Goal: Check status: Check status

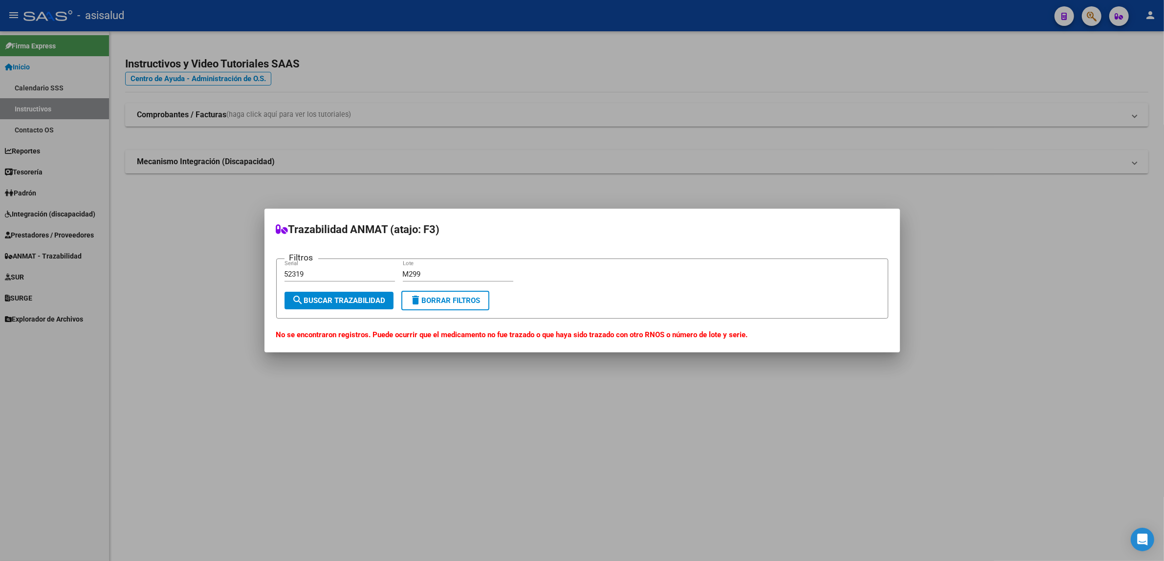
click at [1091, 19] on div at bounding box center [582, 280] width 1164 height 561
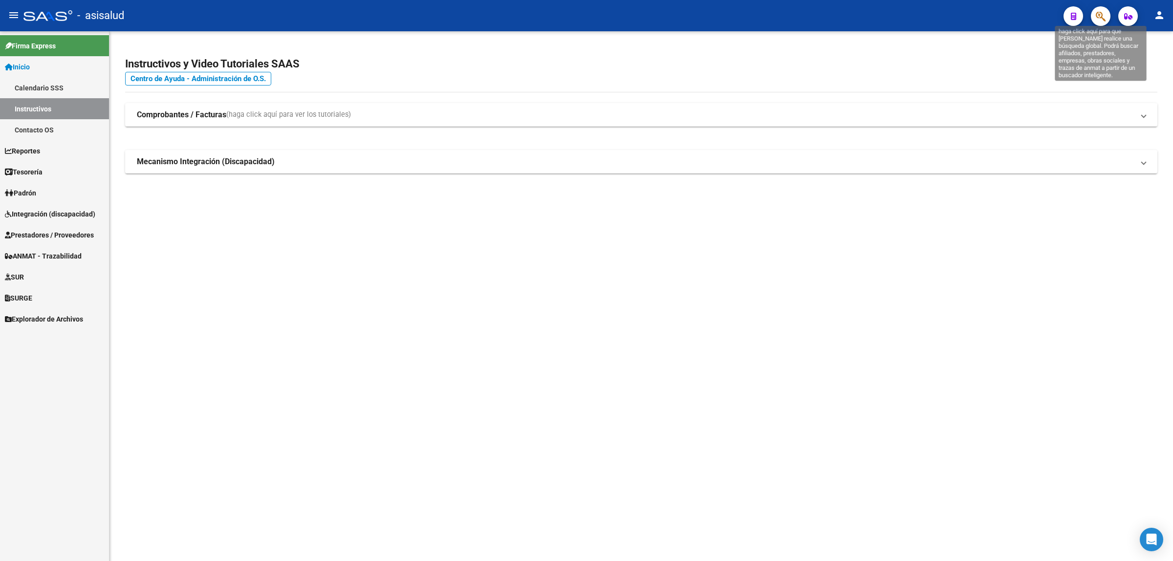
click at [1104, 14] on icon "button" at bounding box center [1101, 16] width 10 height 11
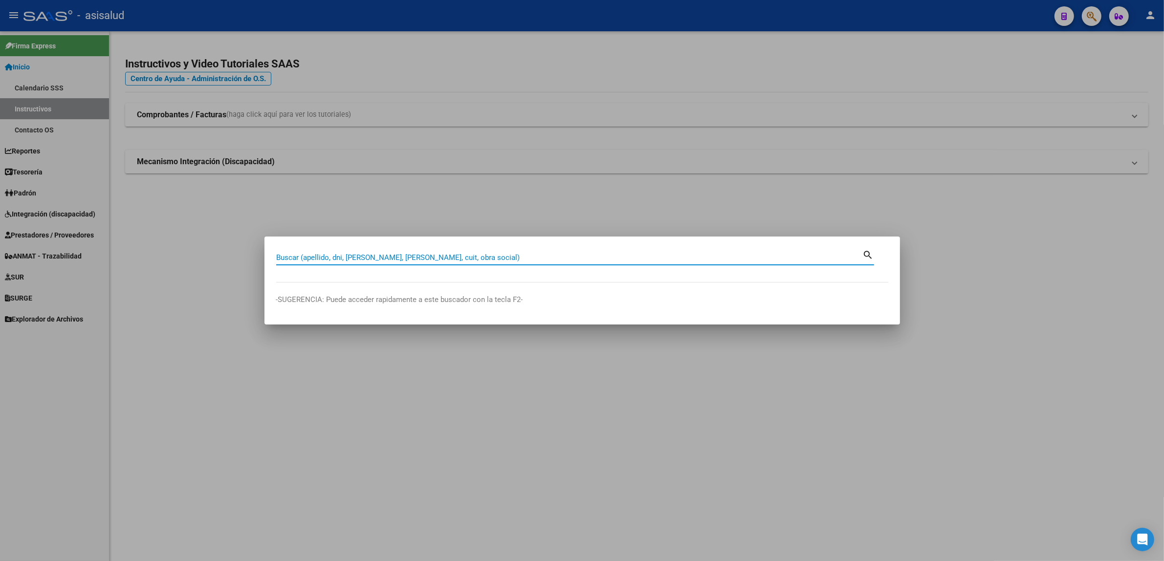
paste input "24816315"
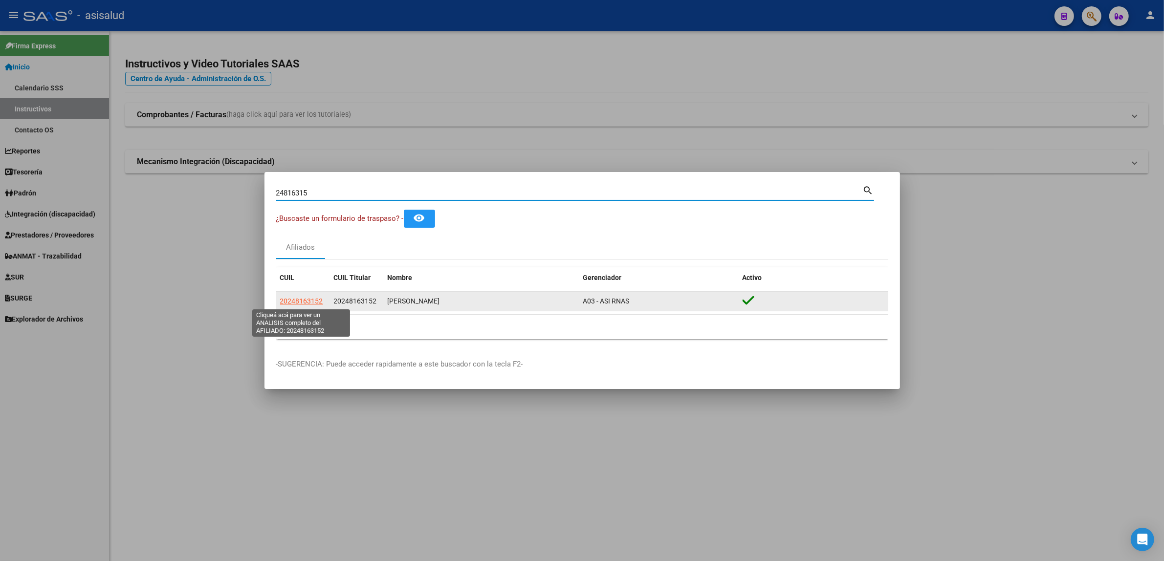
click at [317, 299] on span "20248163152" at bounding box center [301, 301] width 43 height 8
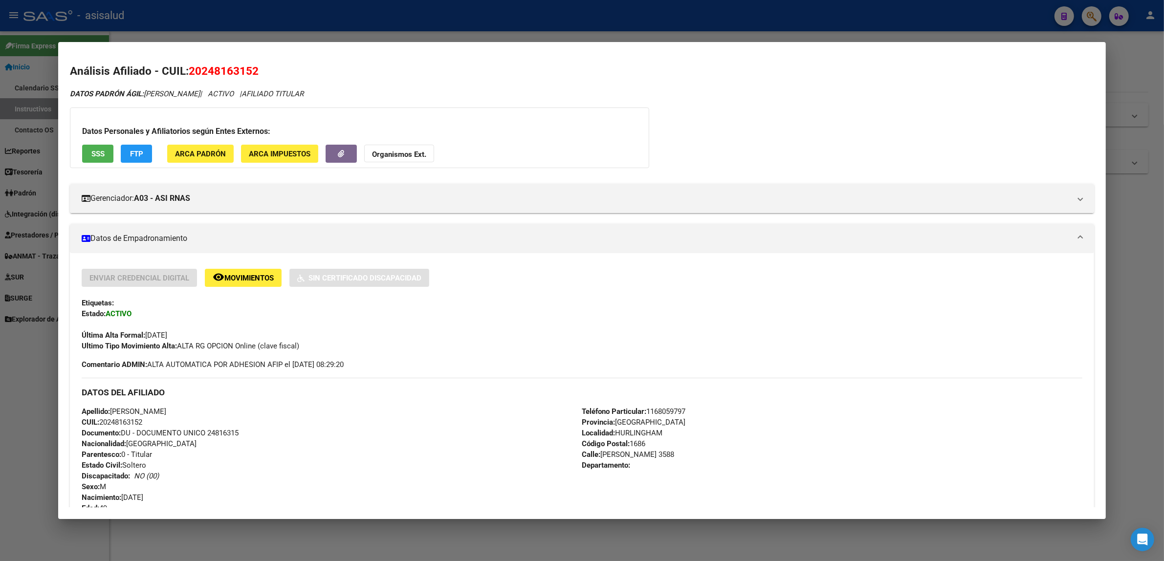
click at [1008, 12] on div at bounding box center [582, 280] width 1164 height 561
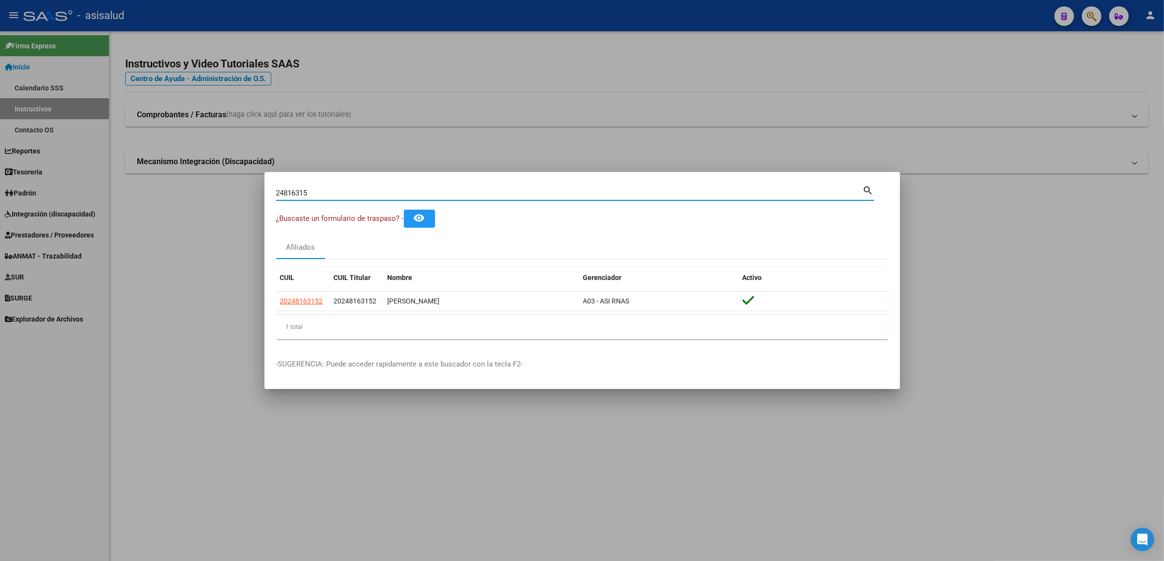
drag, startPoint x: 227, startPoint y: 184, endPoint x: 0, endPoint y: 157, distance: 228.8
click at [0, 160] on div "24816315 Buscar (apellido, dni, cuil, nro traspaso, cuit, obra social) search ¿…" at bounding box center [582, 280] width 1164 height 561
paste input "2448244"
type input "22448244"
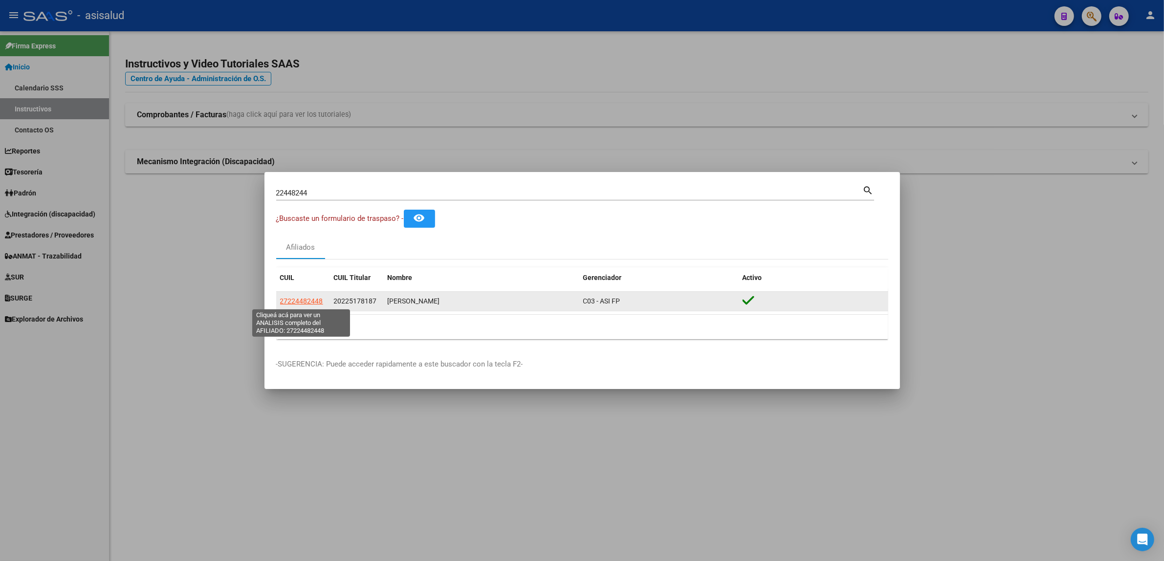
click at [293, 302] on span "27224482448" at bounding box center [301, 301] width 43 height 8
type textarea "27224482448"
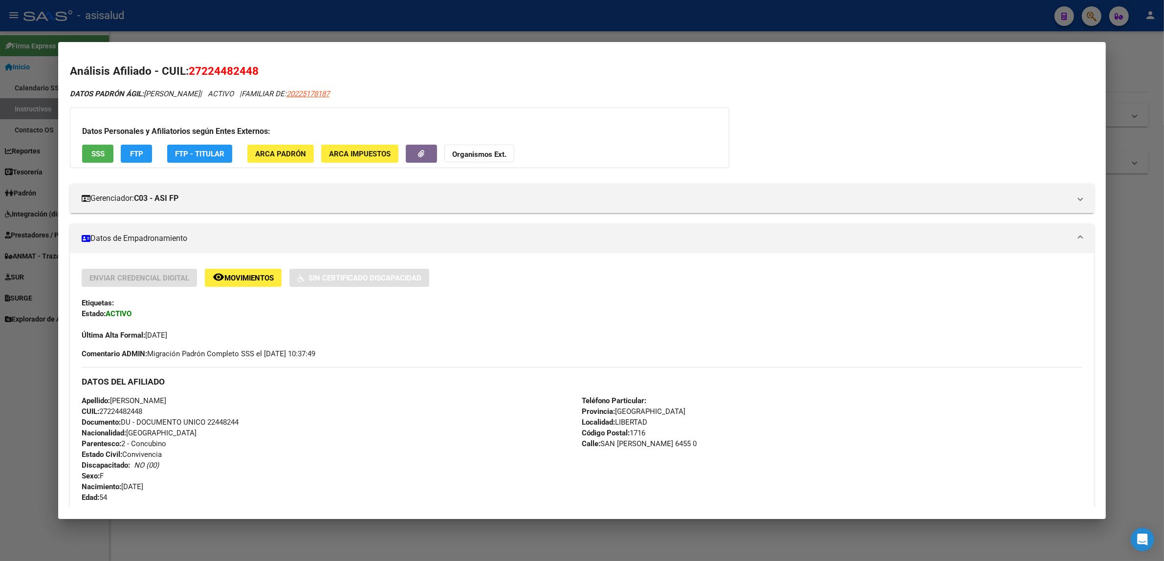
click at [957, 84] on div "Análisis Afiliado - CUIL: 27224482448 DATOS PADRÓN ÁGIL: [PERSON_NAME] | ACTIVO…" at bounding box center [582, 455] width 1024 height 785
click at [951, 18] on div at bounding box center [582, 280] width 1164 height 561
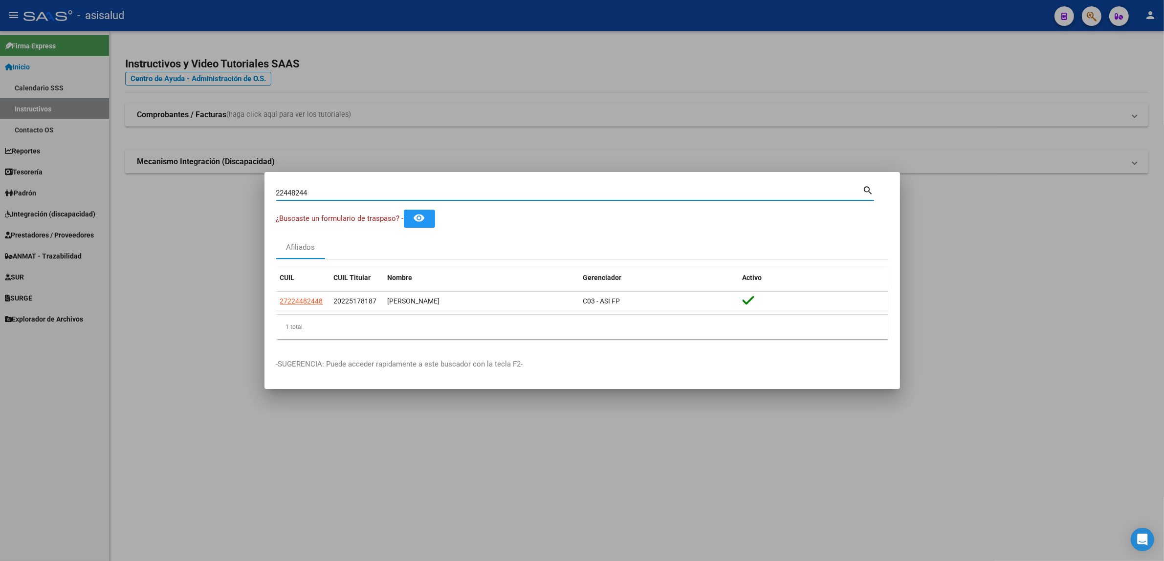
drag, startPoint x: 337, startPoint y: 196, endPoint x: 126, endPoint y: 174, distance: 212.3
click at [133, 174] on div "22448244 Buscar (apellido, dni, cuil, nro traspaso, cuit, obra social) search ¿…" at bounding box center [582, 280] width 1164 height 561
paste input "6561996"
type input "26561996"
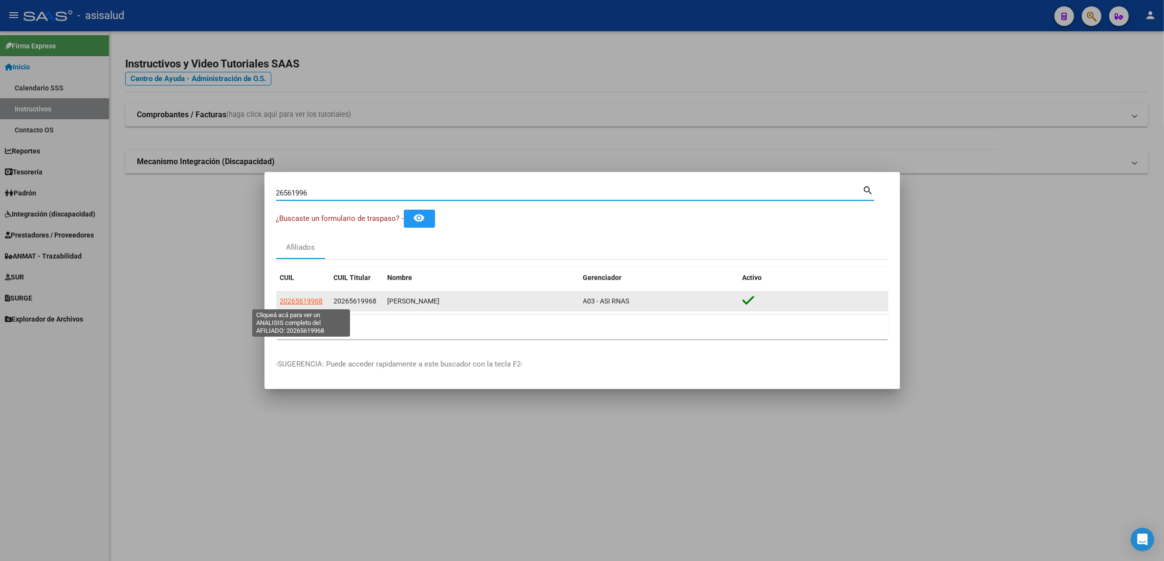
click at [317, 301] on span "20265619968" at bounding box center [301, 301] width 43 height 8
type textarea "20265619968"
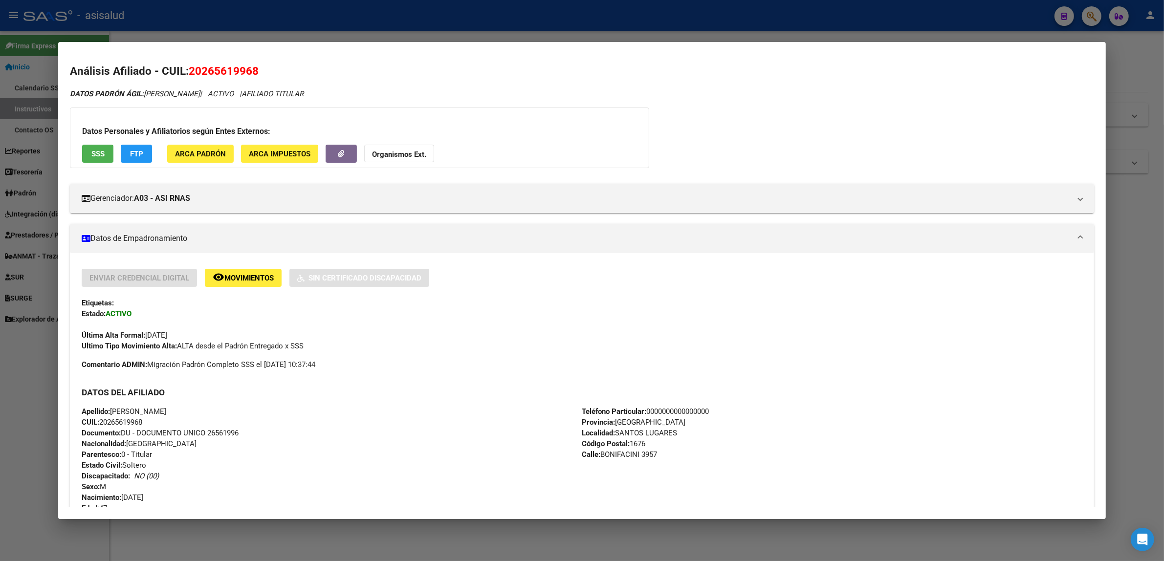
click at [1117, 20] on div at bounding box center [582, 280] width 1164 height 561
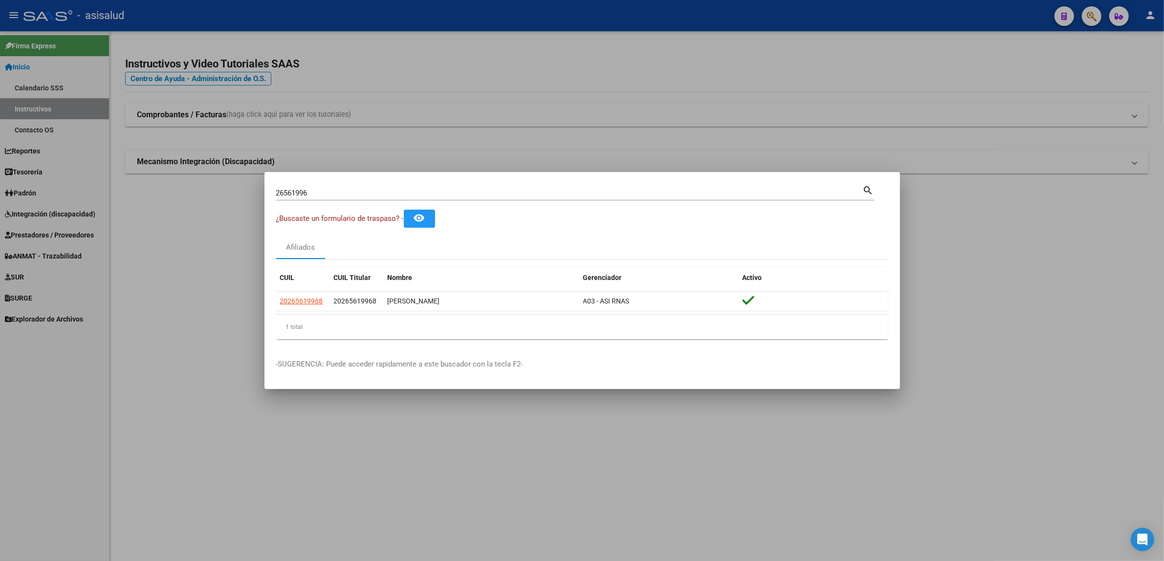
click at [1117, 20] on div at bounding box center [582, 280] width 1164 height 561
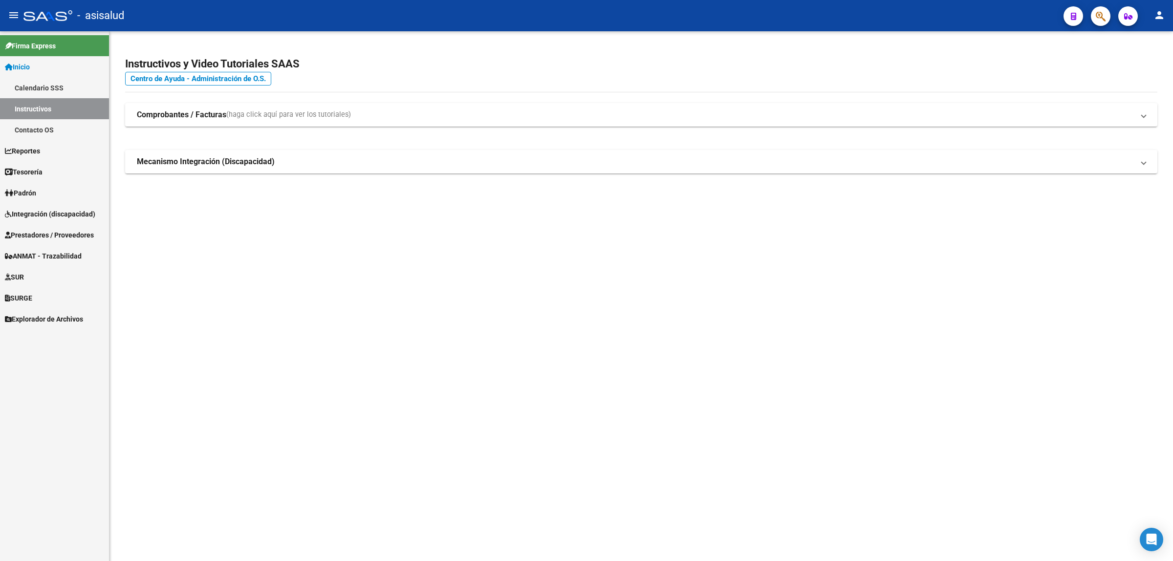
click at [1128, 19] on icon "button" at bounding box center [1128, 16] width 8 height 7
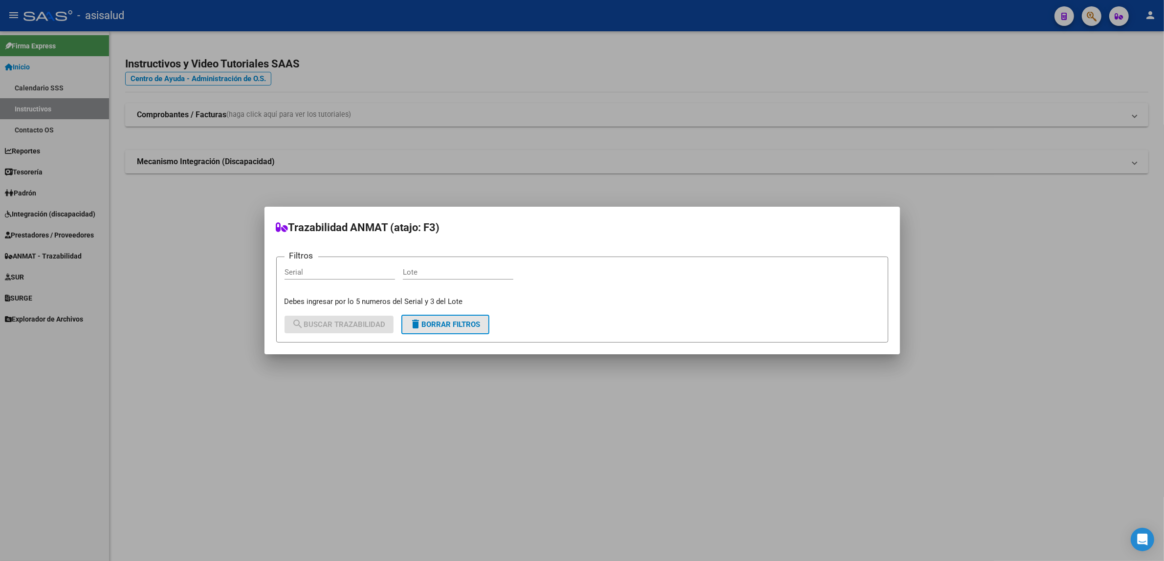
click at [437, 323] on span "delete Borrar Filtros" at bounding box center [445, 324] width 70 height 9
click at [311, 274] on input "Serial" at bounding box center [339, 272] width 110 height 9
type input "145599"
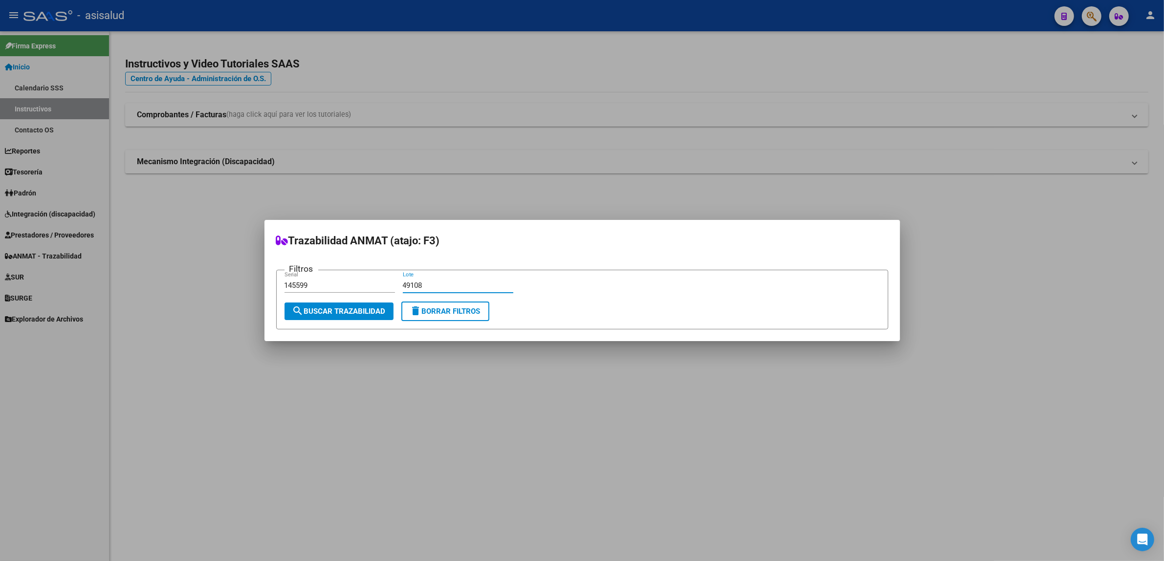
type input "49108"
click at [314, 311] on span "search Buscar Trazabilidad" at bounding box center [338, 311] width 93 height 9
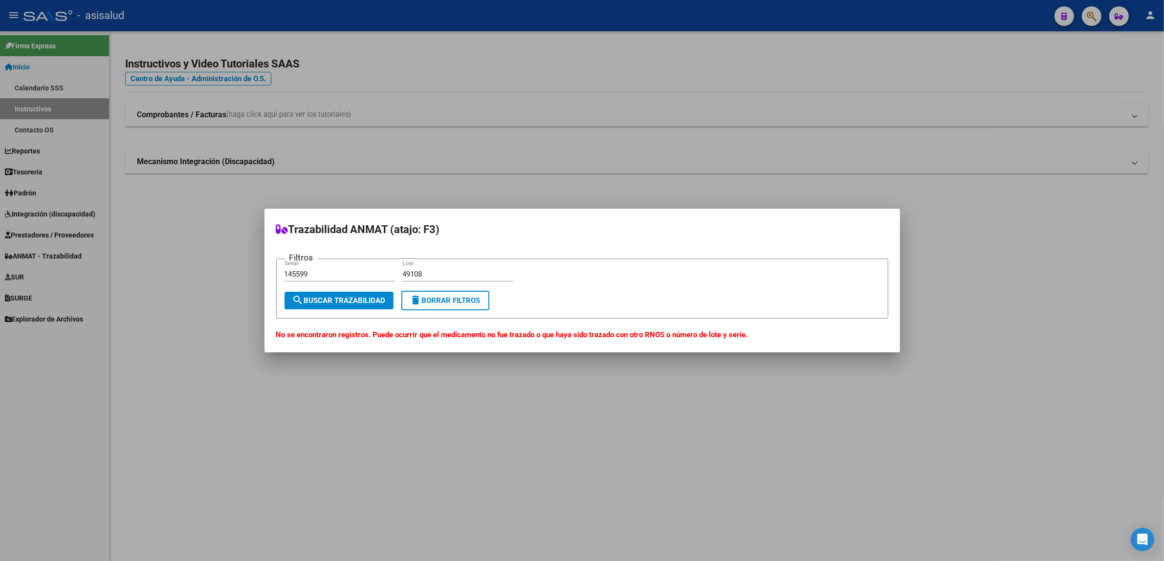
click at [426, 304] on span "delete Borrar Filtros" at bounding box center [445, 300] width 70 height 9
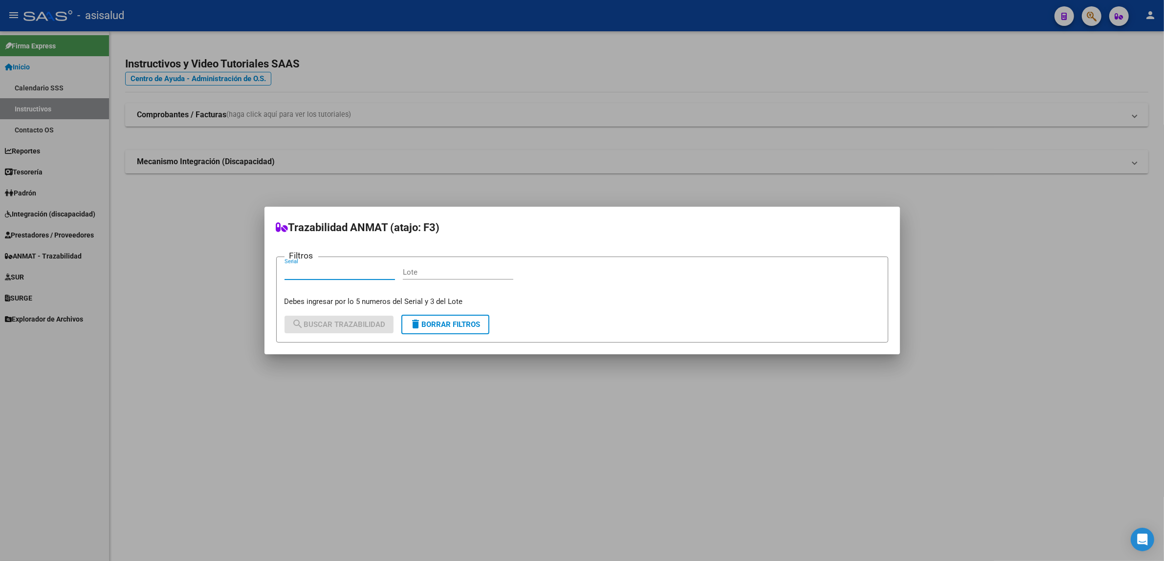
click at [335, 274] on input "Serial" at bounding box center [339, 272] width 110 height 9
click at [336, 273] on input "Serial" at bounding box center [339, 272] width 110 height 9
click at [434, 277] on input "Lote" at bounding box center [458, 272] width 110 height 9
drag, startPoint x: 316, startPoint y: 272, endPoint x: 159, endPoint y: 257, distance: 158.2
click at [168, 258] on div "Trazabilidad ANMAT (atajo: F3) Filtros 93114 Serial Lote Debes ingresar por lo …" at bounding box center [582, 280] width 1164 height 561
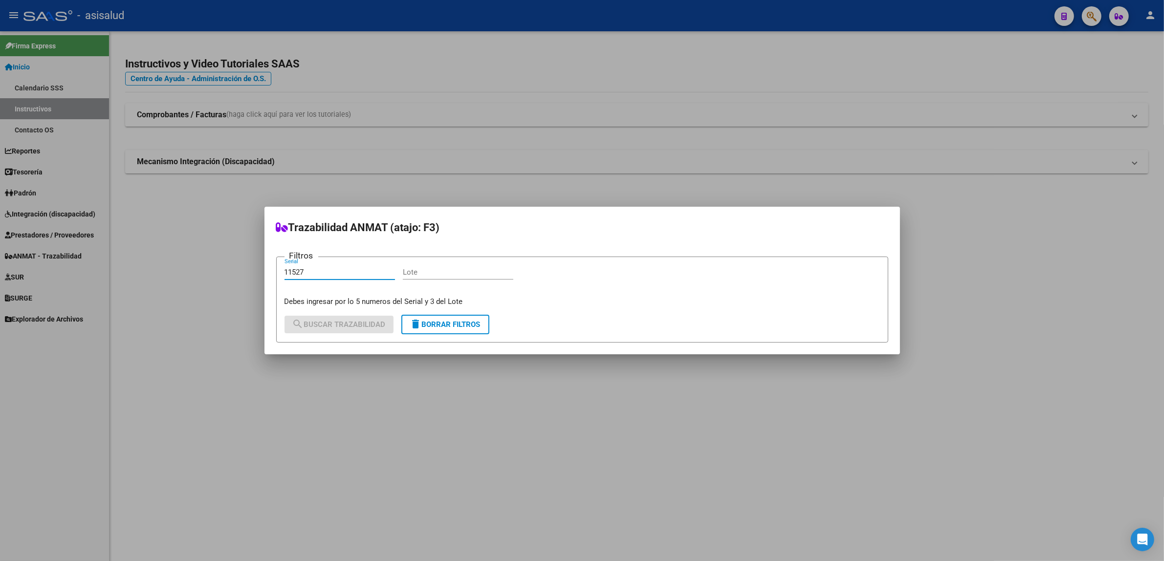
type input "11527"
click at [436, 267] on div "Lote" at bounding box center [458, 272] width 110 height 15
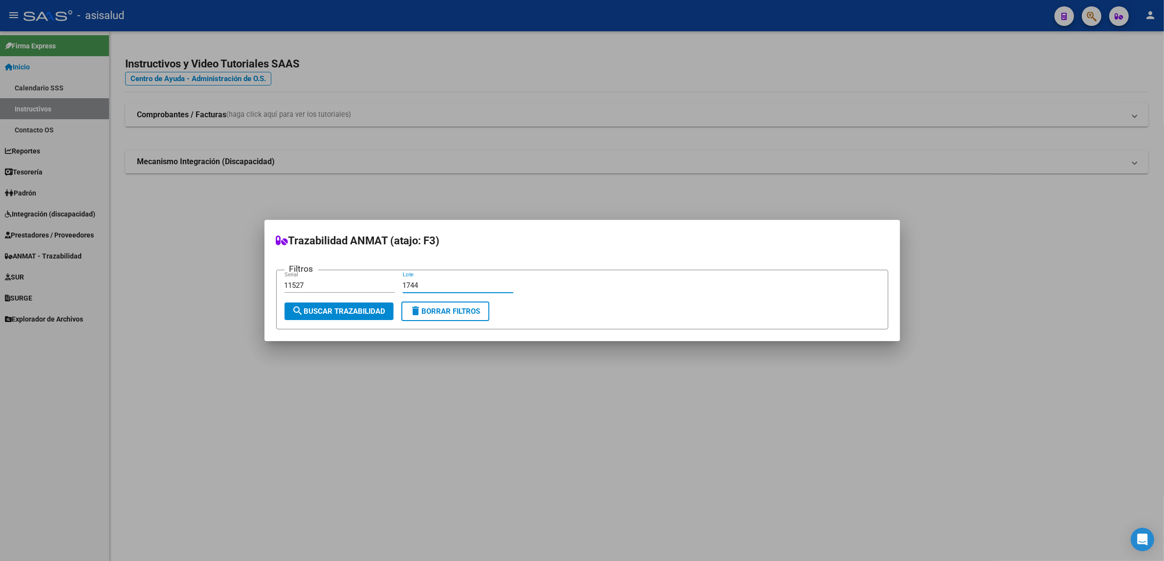
type input "1744"
click at [379, 311] on span "search Buscar Trazabilidad" at bounding box center [338, 311] width 93 height 9
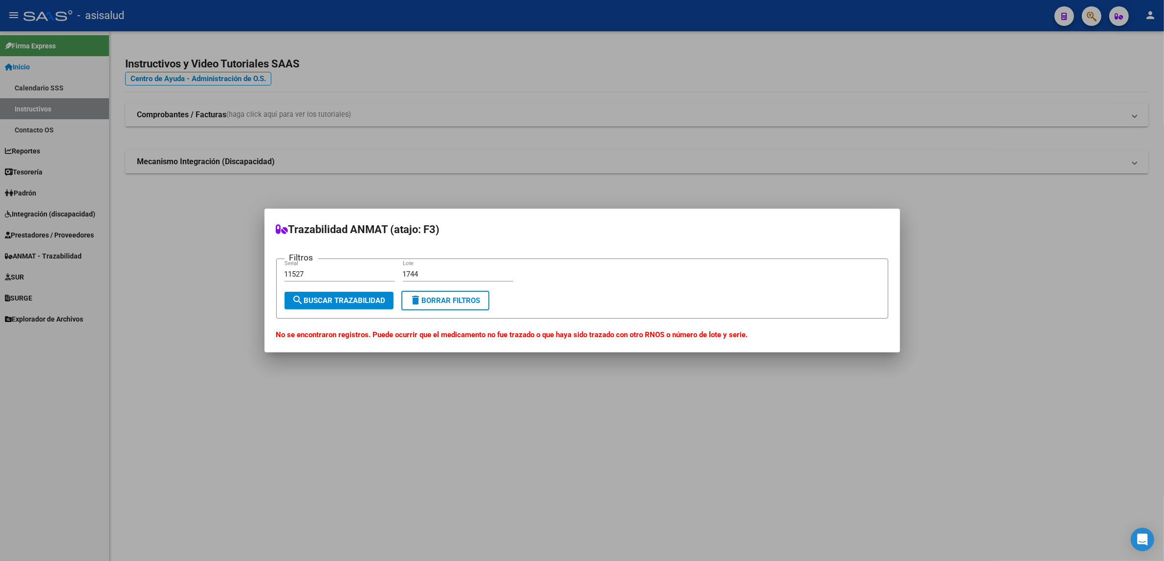
click at [750, 189] on div at bounding box center [582, 280] width 1164 height 561
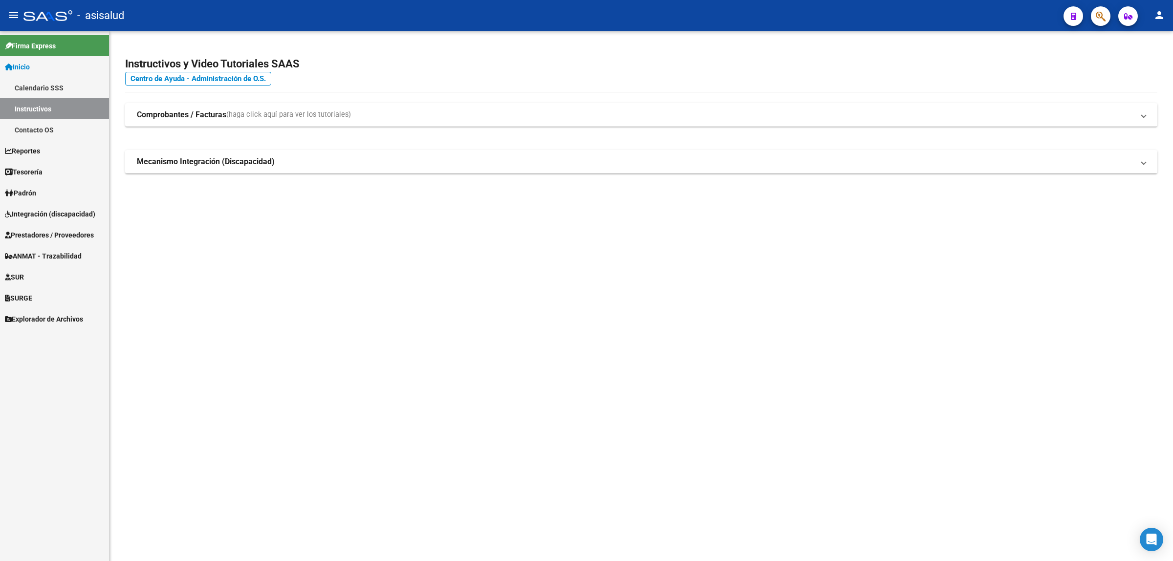
click at [1125, 21] on span "button" at bounding box center [1128, 16] width 8 height 20
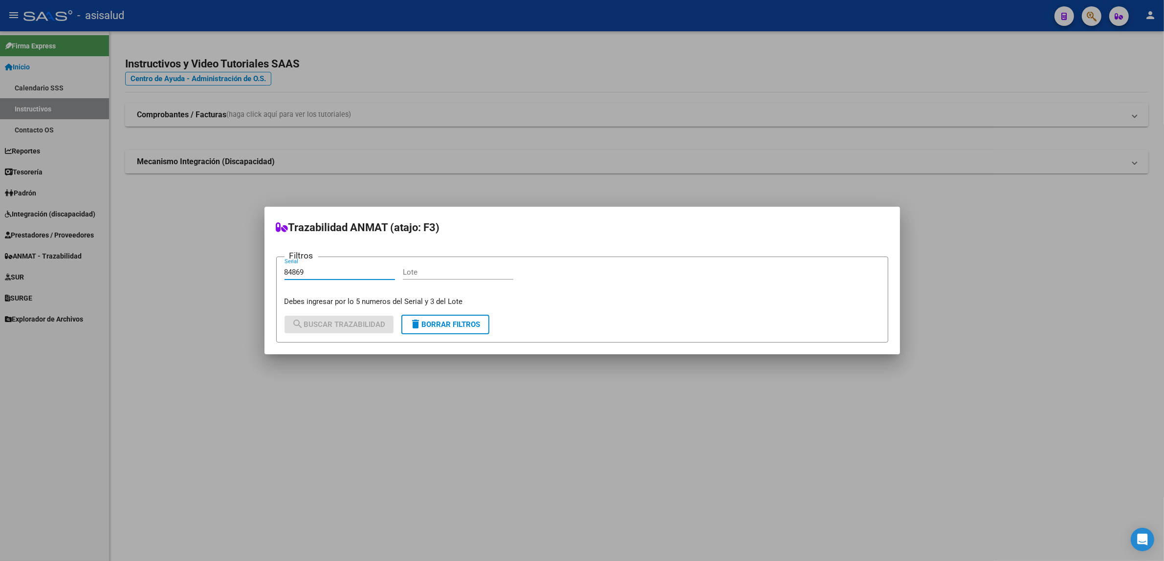
type input "84869"
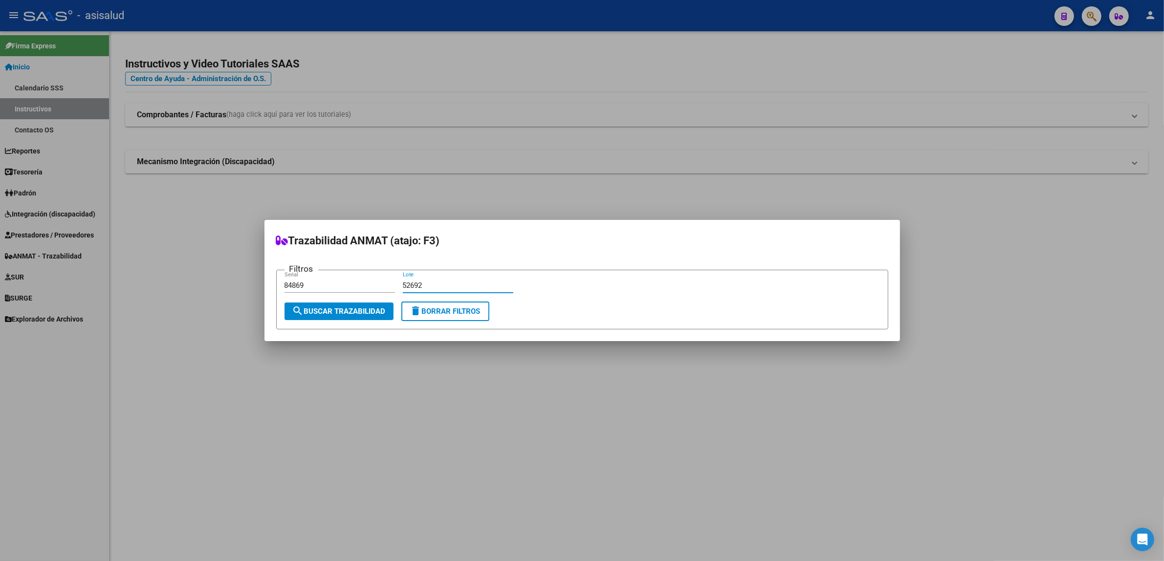
type input "52692"
click at [373, 309] on span "search Buscar Trazabilidad" at bounding box center [338, 311] width 93 height 9
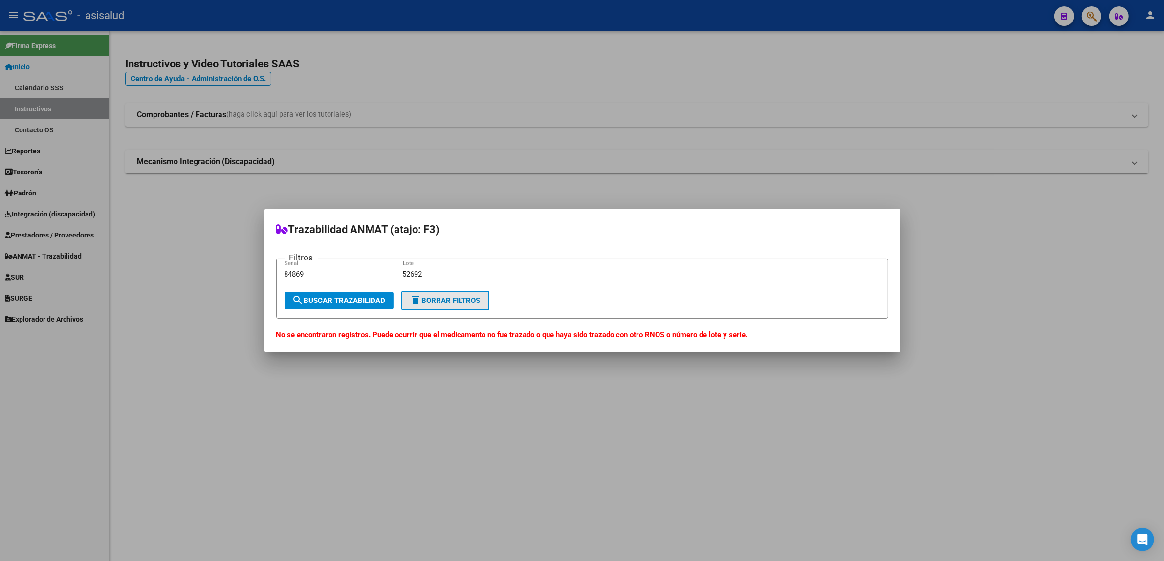
click at [459, 305] on button "delete Borrar Filtros" at bounding box center [445, 301] width 88 height 20
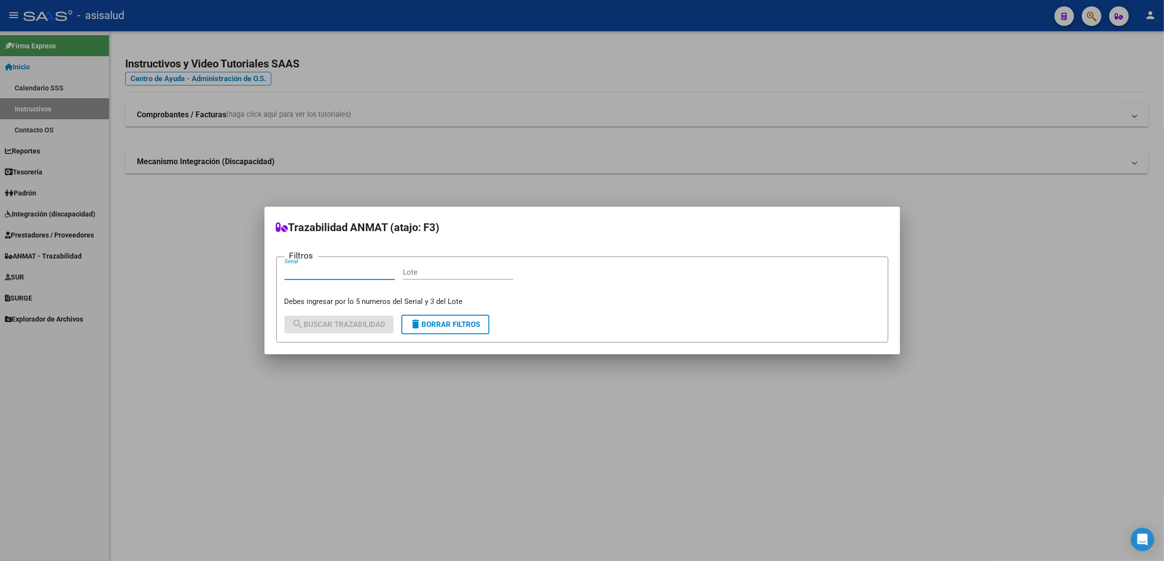
click at [340, 269] on input "Serial" at bounding box center [339, 272] width 110 height 9
type input "57402"
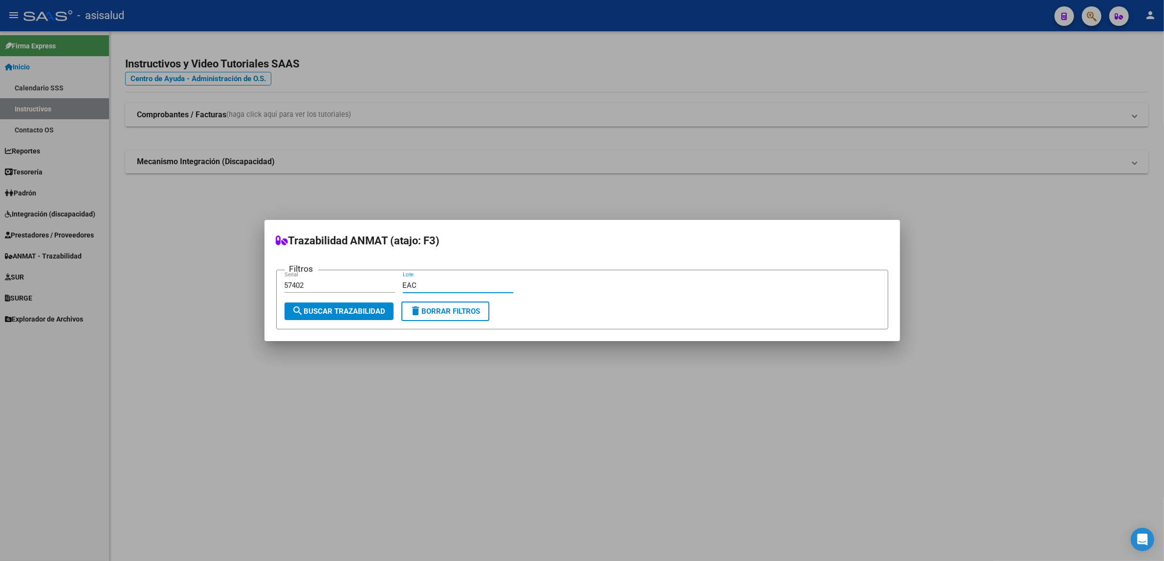
type input "EAC"
click at [337, 312] on span "search Buscar Trazabilidad" at bounding box center [338, 311] width 93 height 9
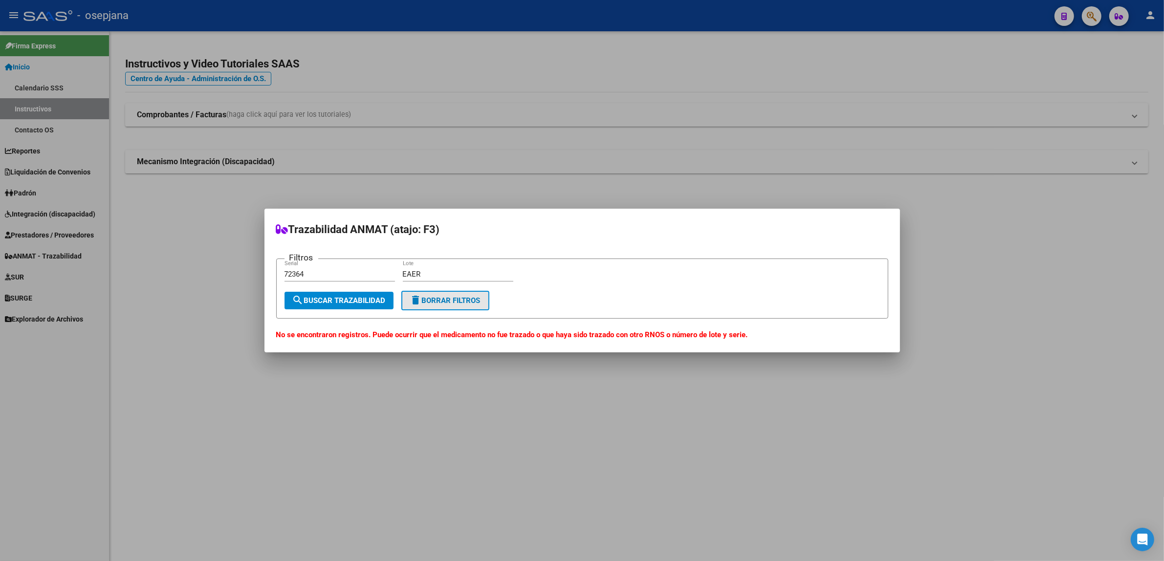
click at [470, 304] on span "delete Borrar Filtros" at bounding box center [445, 300] width 70 height 9
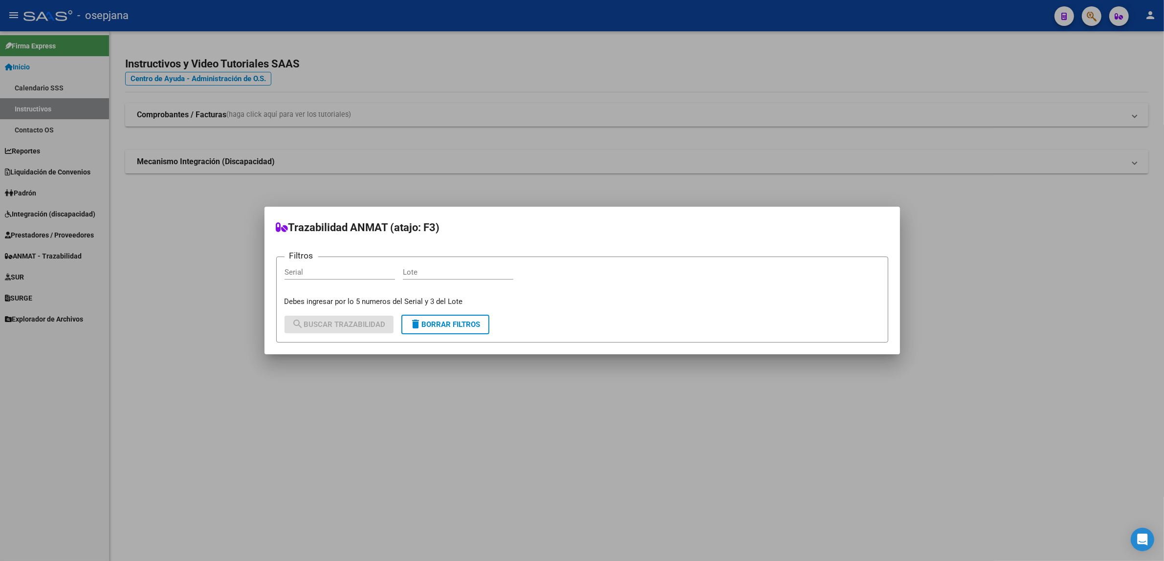
click at [365, 275] on input "Serial" at bounding box center [339, 272] width 110 height 9
type input "145599"
click at [454, 272] on input "Lote" at bounding box center [458, 272] width 110 height 9
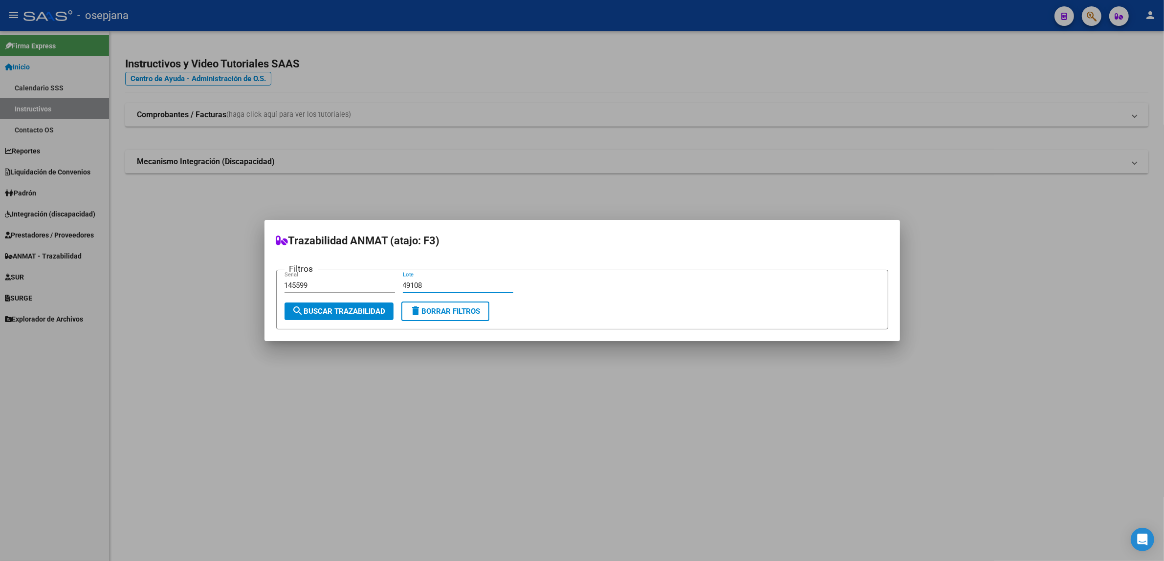
type input "49108"
click at [331, 313] on span "search Buscar Trazabilidad" at bounding box center [338, 311] width 93 height 9
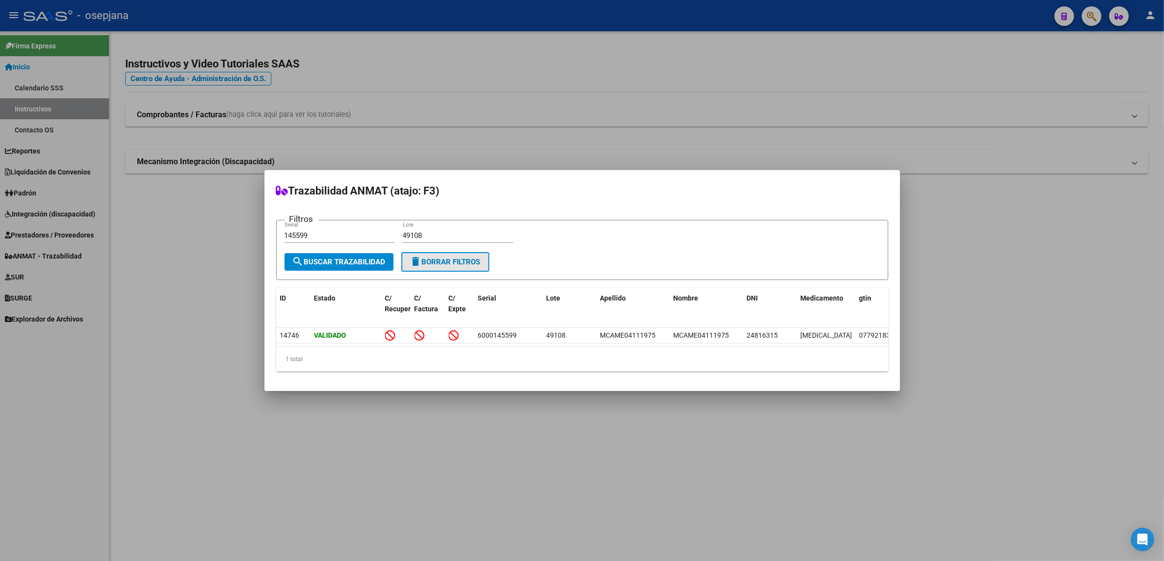
click at [455, 260] on span "delete Borrar Filtros" at bounding box center [445, 262] width 70 height 9
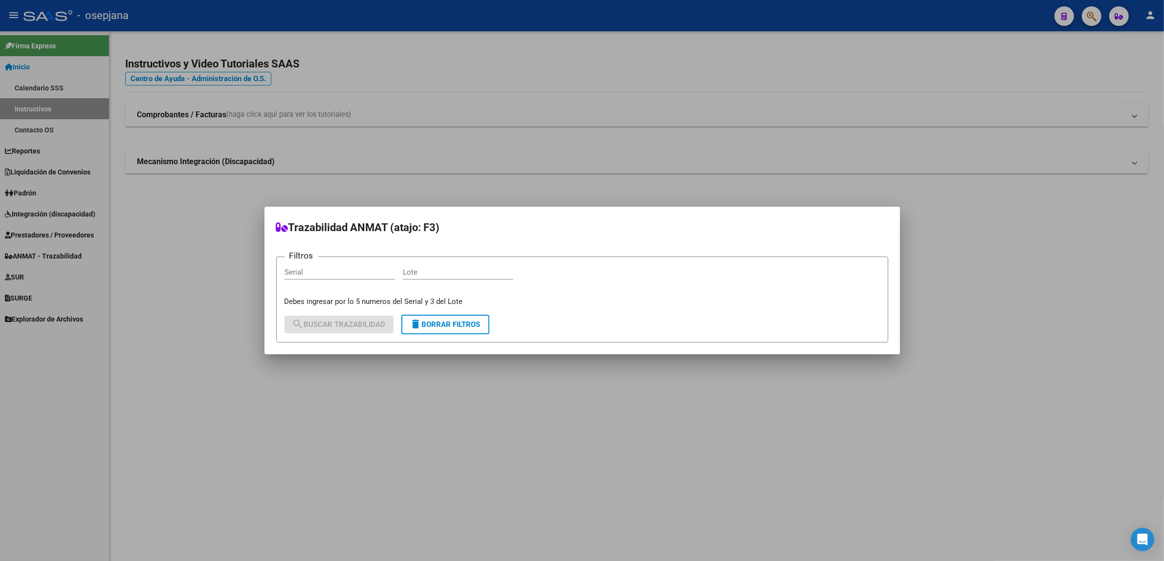
click at [352, 275] on input "Serial" at bounding box center [339, 272] width 110 height 9
type input "149144"
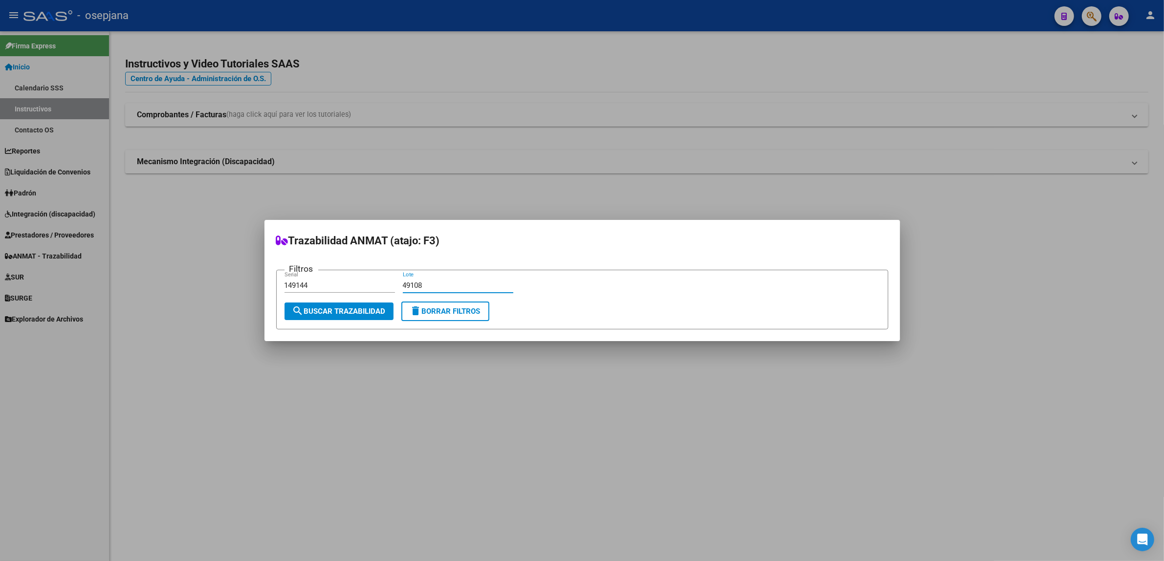
type input "49108"
click at [343, 313] on span "search Buscar Trazabilidad" at bounding box center [338, 311] width 93 height 9
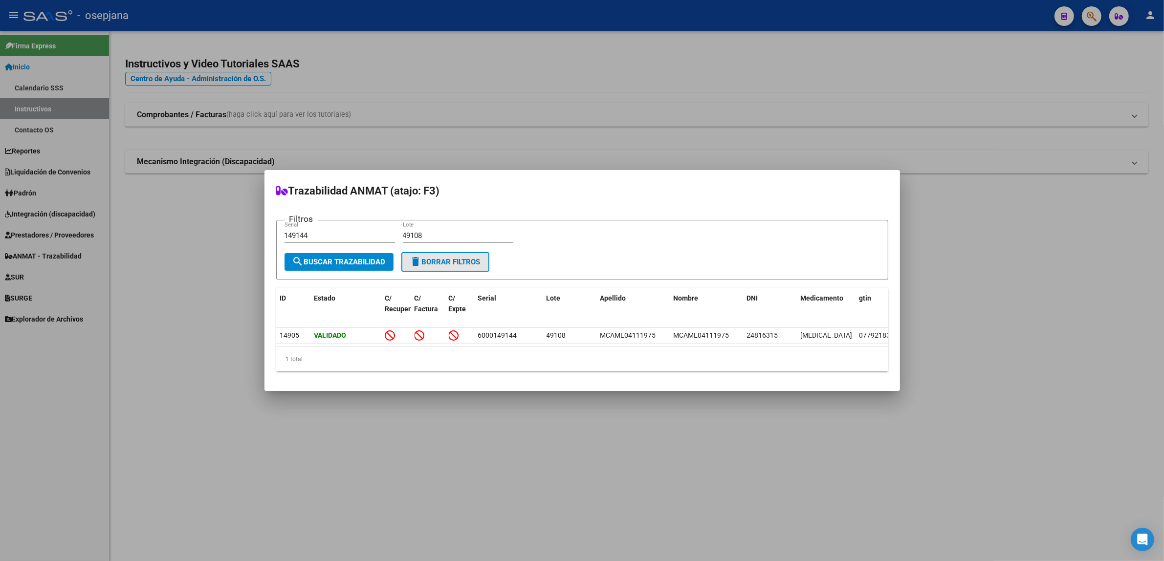
click at [448, 258] on span "delete Borrar Filtros" at bounding box center [445, 262] width 70 height 9
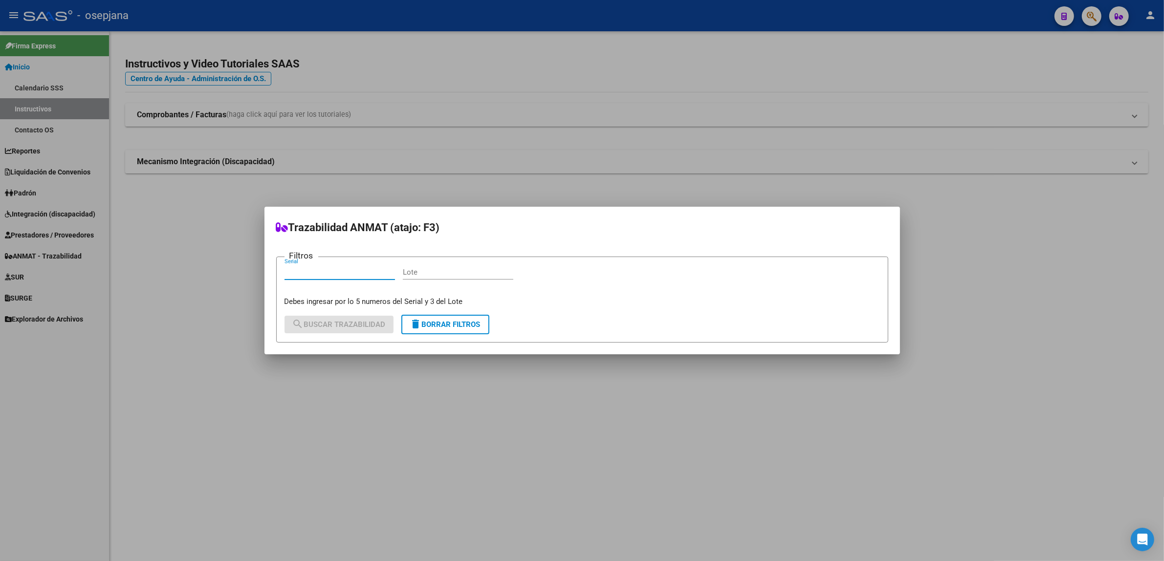
click at [355, 275] on input "Serial" at bounding box center [339, 272] width 110 height 9
type input "157642"
click at [461, 276] on input "Lote" at bounding box center [458, 272] width 110 height 9
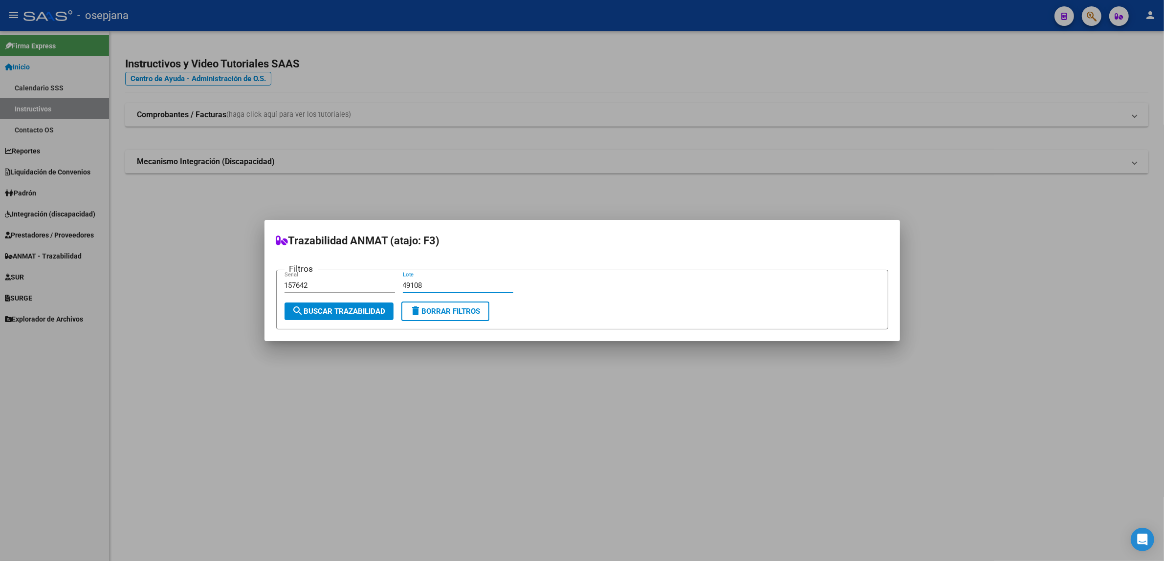
type input "49108"
click at [342, 313] on span "search Buscar Trazabilidad" at bounding box center [338, 311] width 93 height 9
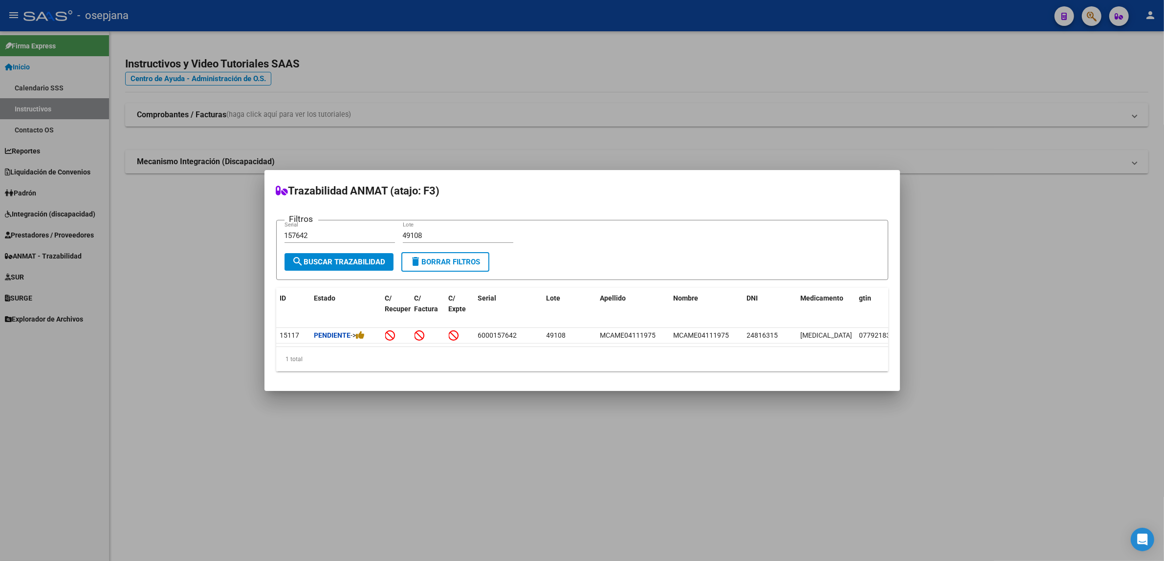
click at [455, 258] on span "delete Borrar Filtros" at bounding box center [445, 262] width 70 height 9
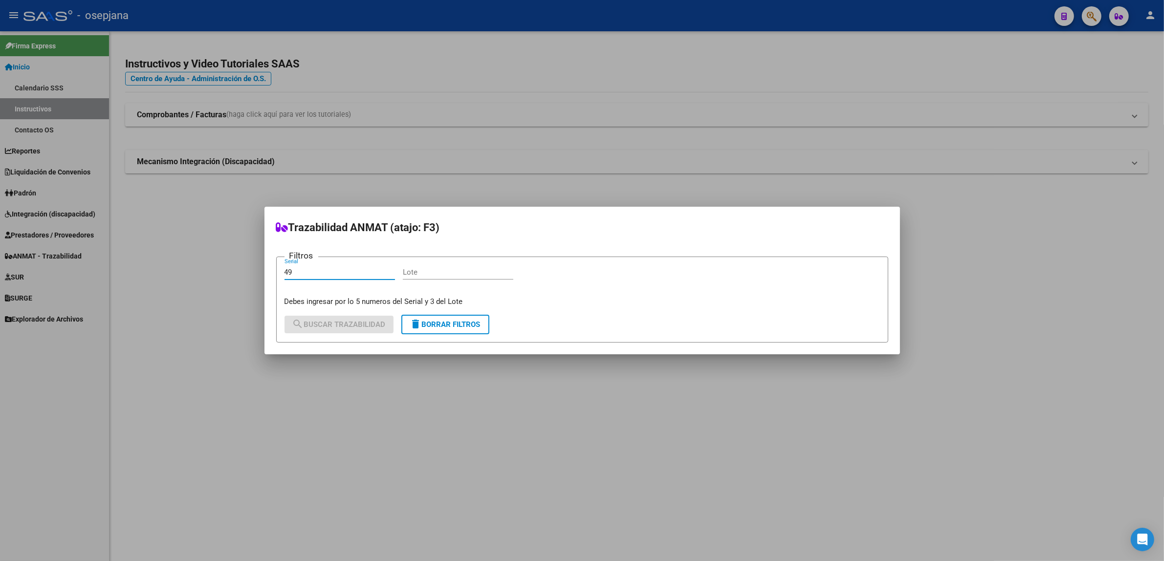
type input "4"
type input "38174"
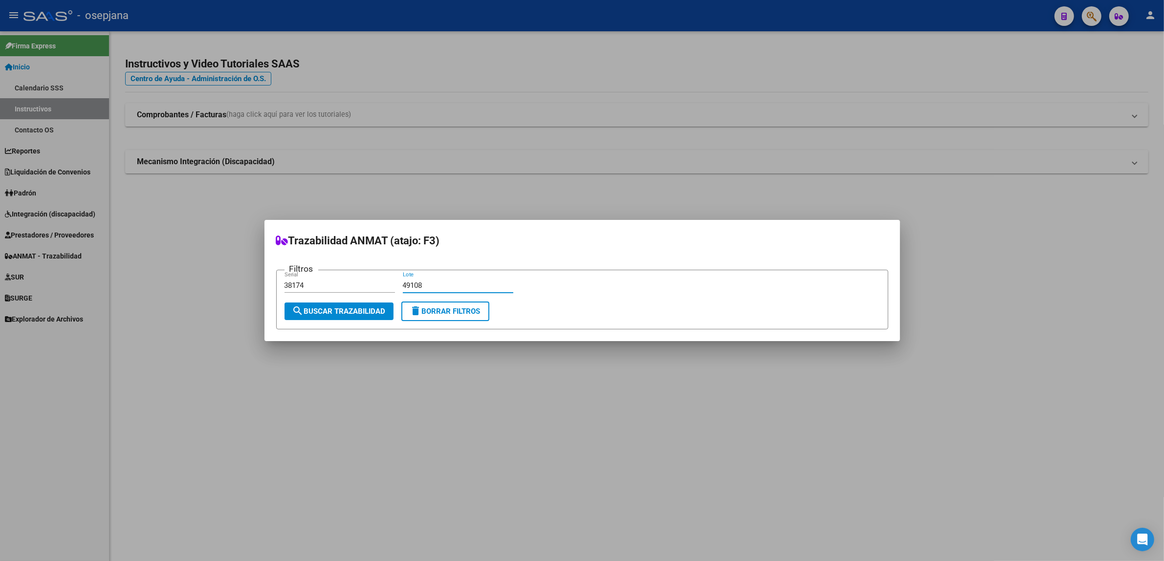
type input "49108"
click at [363, 312] on span "search Buscar Trazabilidad" at bounding box center [338, 311] width 93 height 9
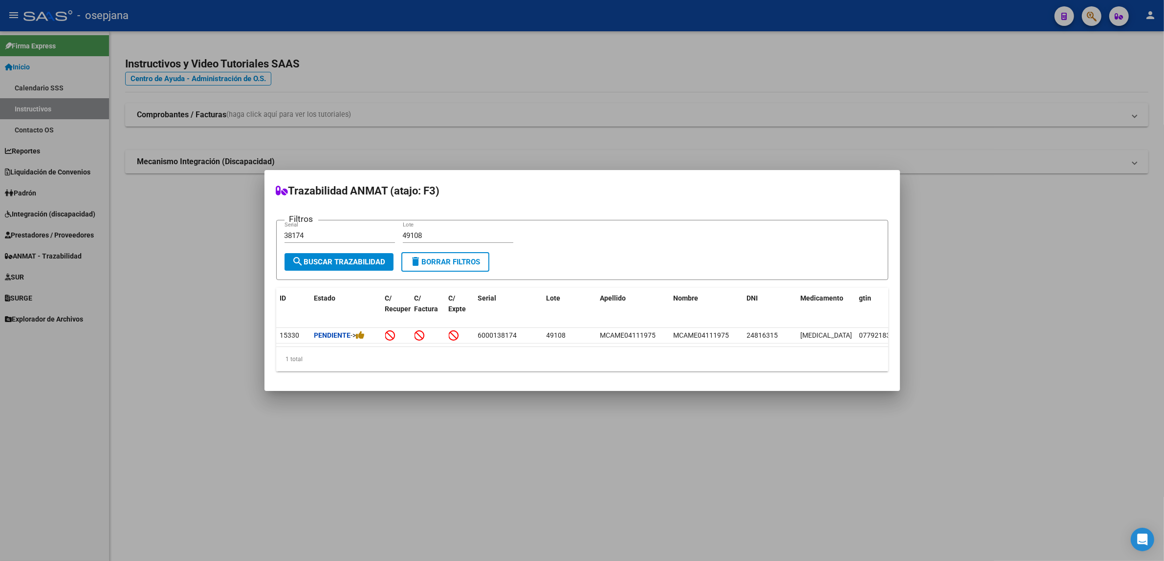
click at [790, 132] on div at bounding box center [582, 280] width 1164 height 561
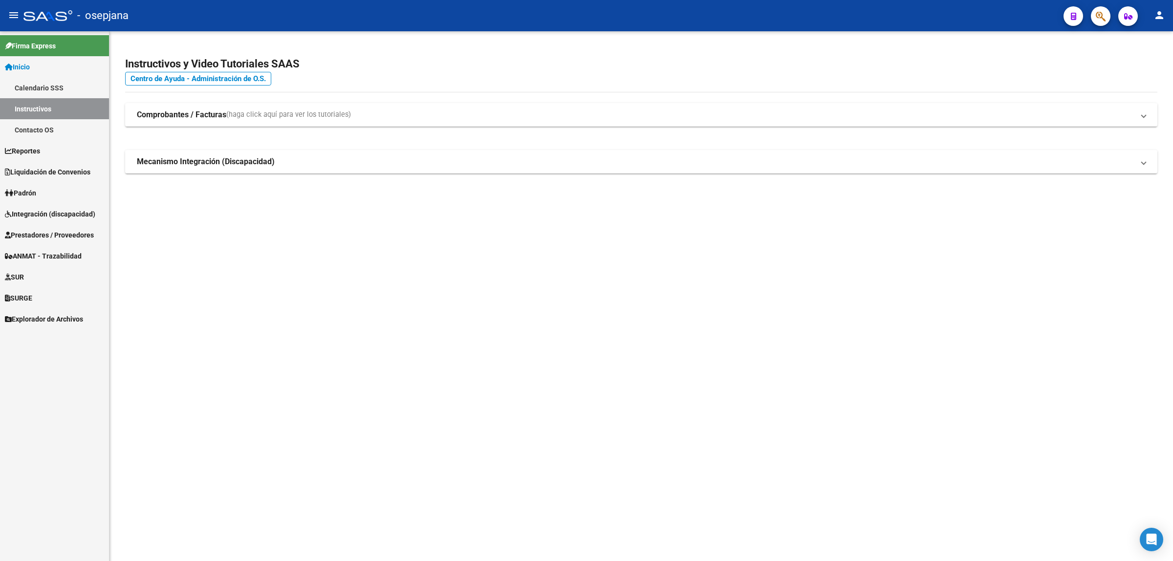
click at [1129, 13] on icon "button" at bounding box center [1128, 16] width 8 height 7
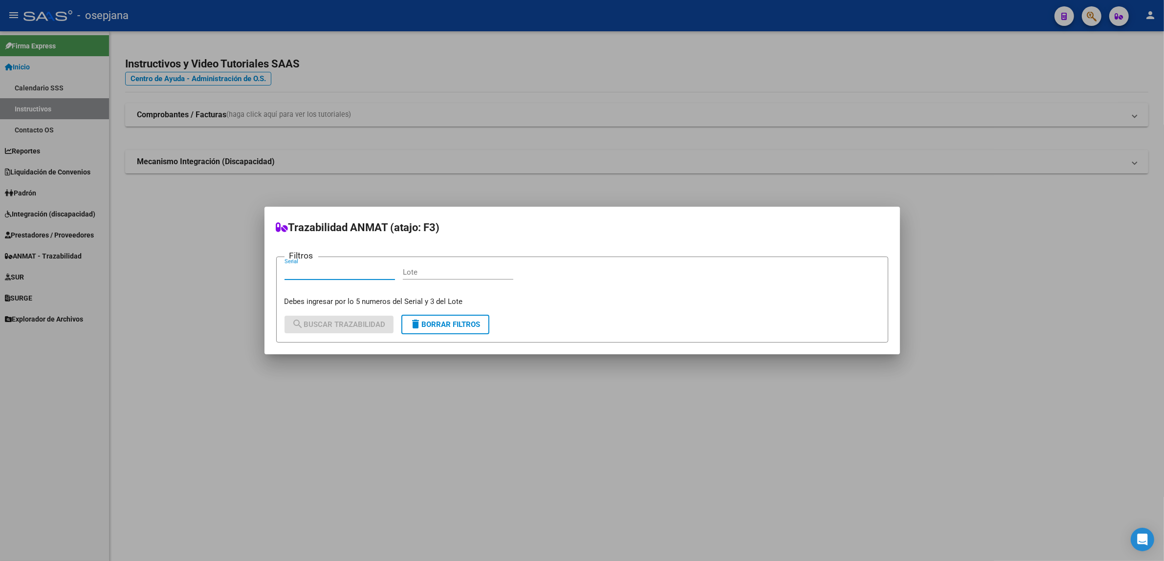
click at [479, 325] on span "delete Borrar Filtros" at bounding box center [445, 324] width 70 height 9
click at [375, 275] on input "Serial" at bounding box center [339, 272] width 110 height 9
type input "11527"
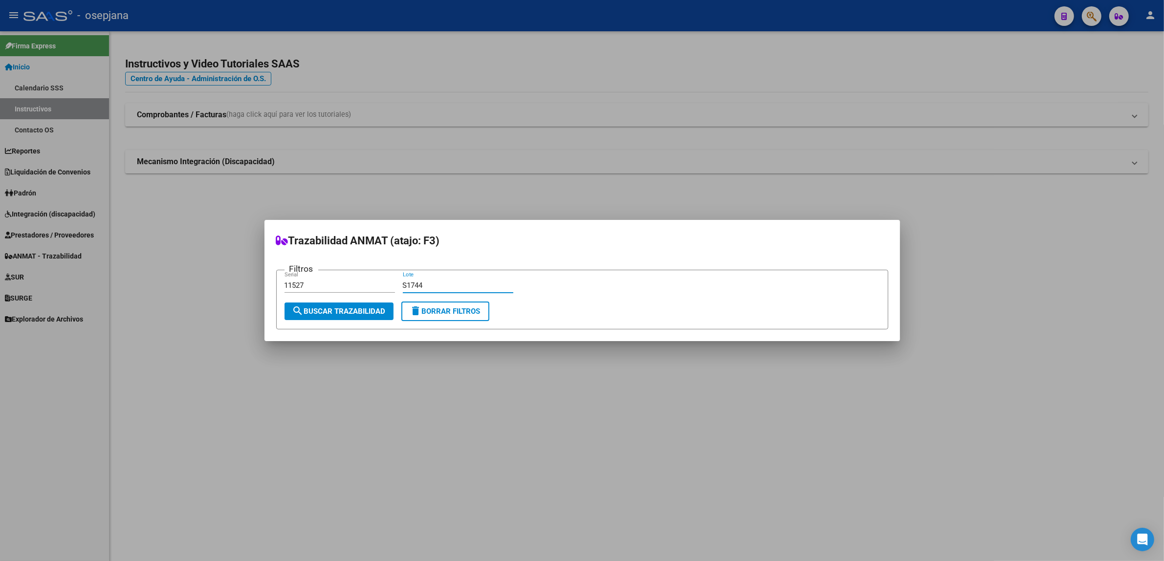
type input "S1744"
click at [367, 309] on span "search Buscar Trazabilidad" at bounding box center [338, 311] width 93 height 9
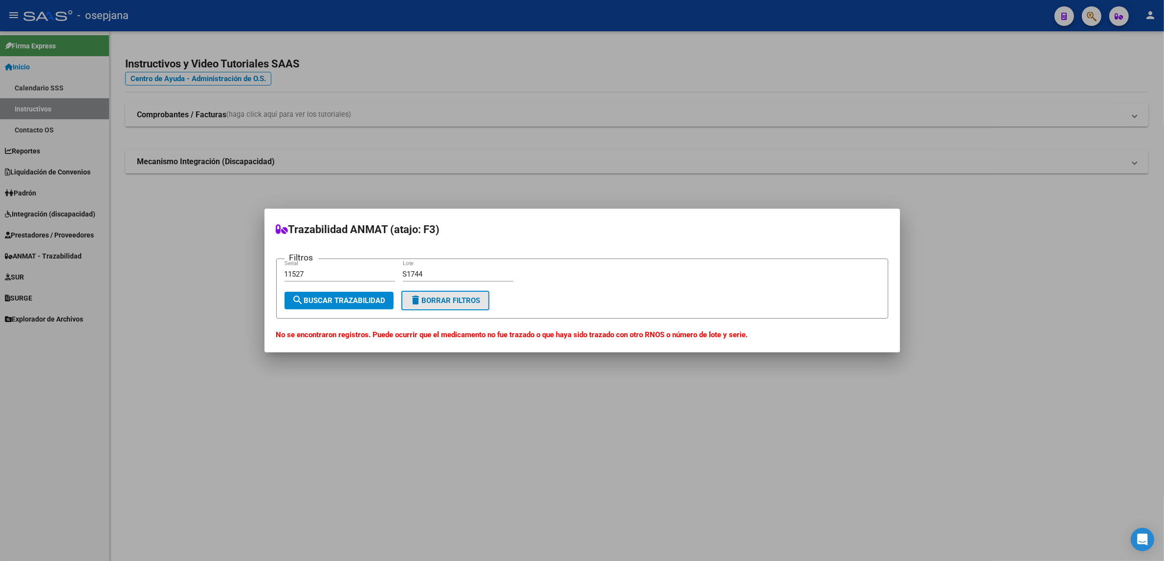
drag, startPoint x: 448, startPoint y: 301, endPoint x: 352, endPoint y: 284, distance: 96.8
click at [445, 301] on span "delete Borrar Filtros" at bounding box center [445, 300] width 70 height 9
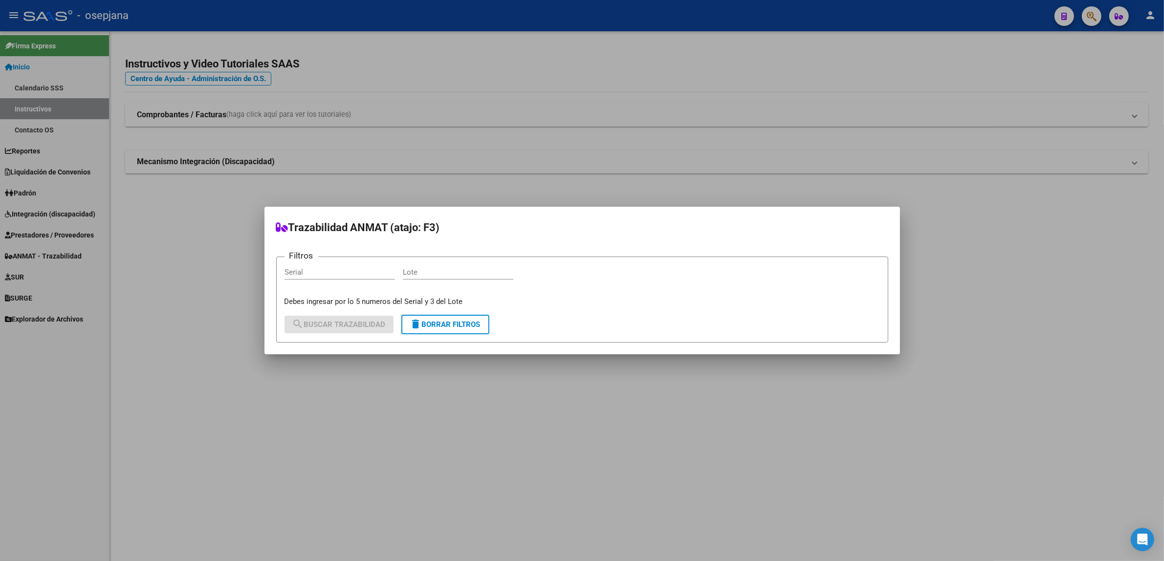
click at [354, 276] on input "Serial" at bounding box center [339, 272] width 110 height 9
type input "4869"
type input "2692"
click at [286, 272] on input "4869" at bounding box center [339, 272] width 110 height 9
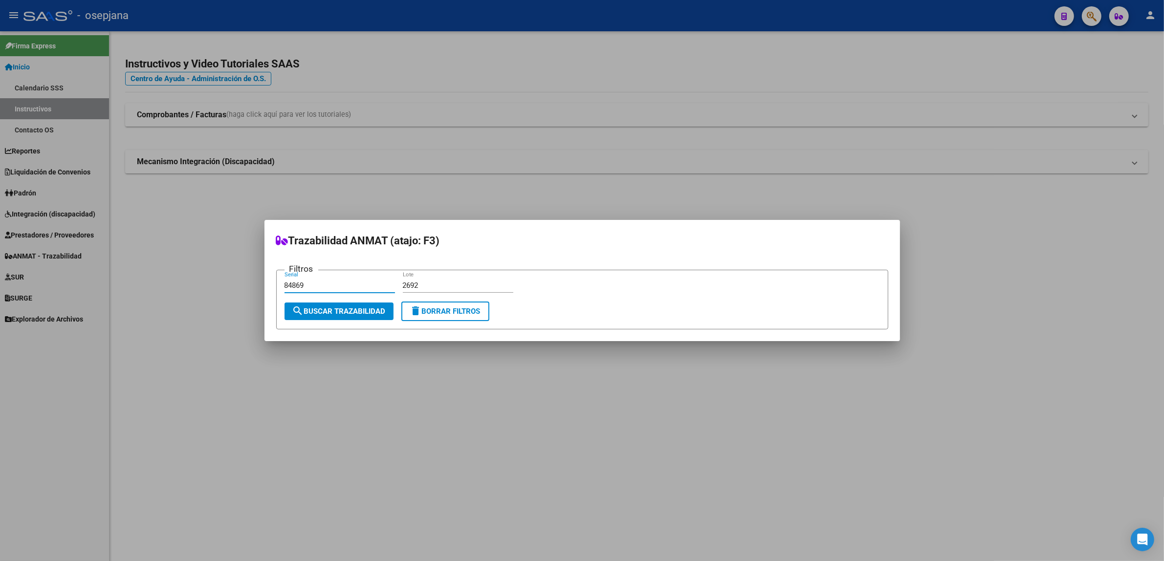
type input "84869"
click at [310, 309] on span "search Buscar Trazabilidad" at bounding box center [338, 311] width 93 height 9
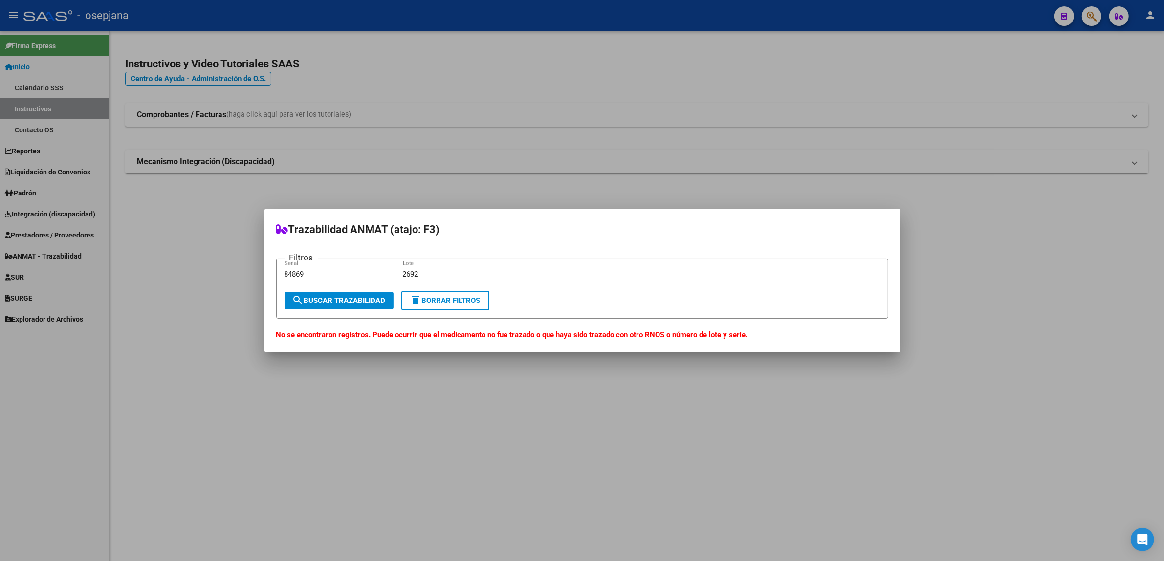
click at [712, 201] on div at bounding box center [582, 280] width 1164 height 561
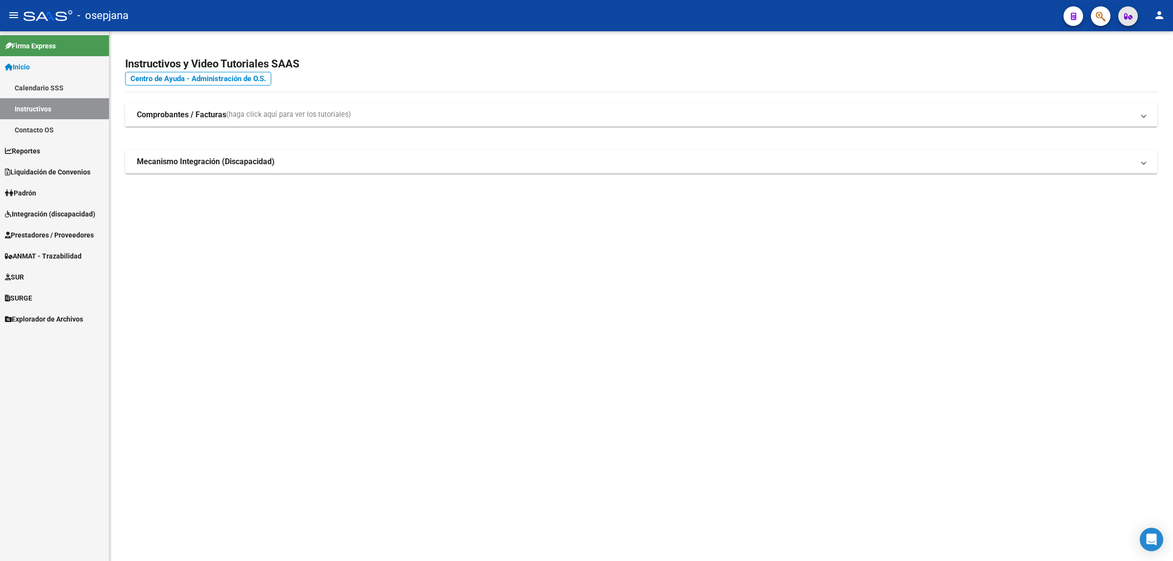
click at [1125, 18] on icon "button" at bounding box center [1128, 16] width 8 height 7
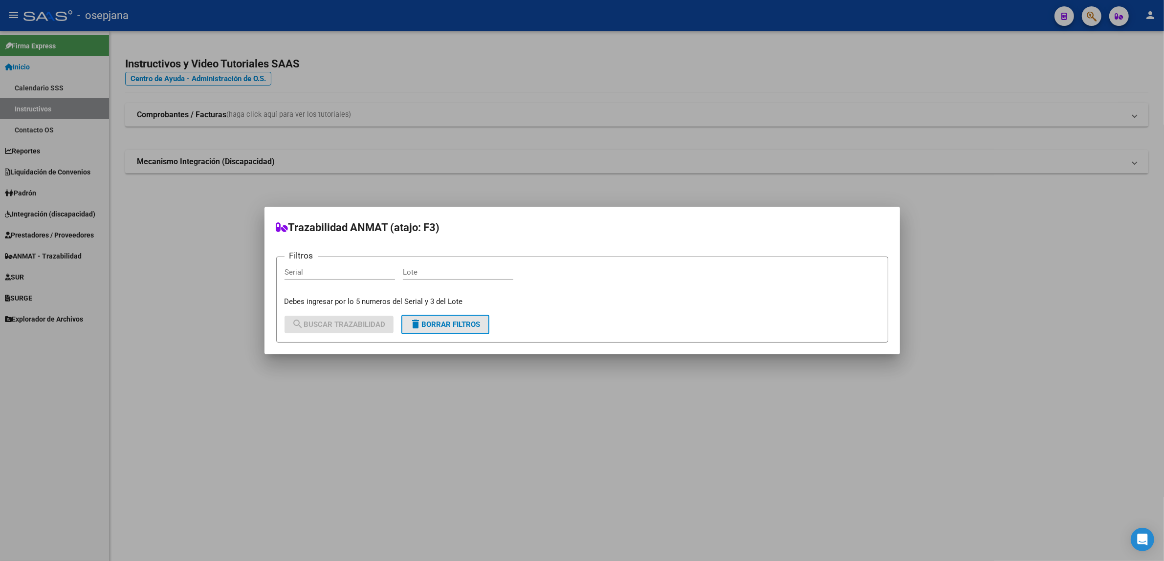
click at [431, 326] on span "delete Borrar Filtros" at bounding box center [445, 324] width 70 height 9
click at [318, 272] on input "Serial" at bounding box center [339, 272] width 110 height 9
type input "72206"
click at [414, 274] on input "Lote" at bounding box center [458, 272] width 110 height 9
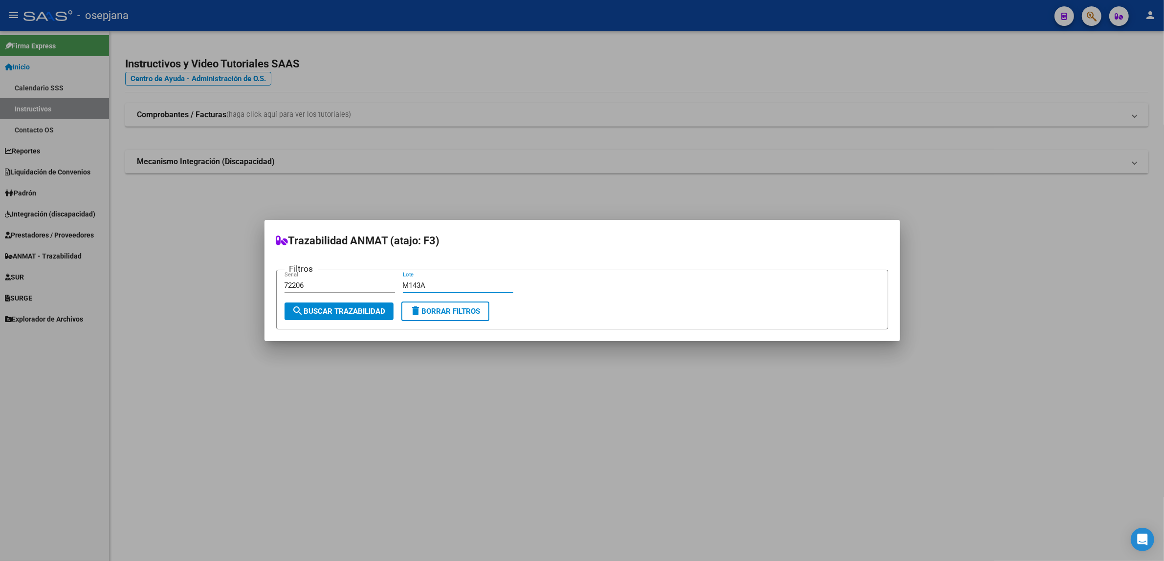
type input "M143A"
click at [371, 315] on span "search Buscar Trazabilidad" at bounding box center [338, 311] width 93 height 9
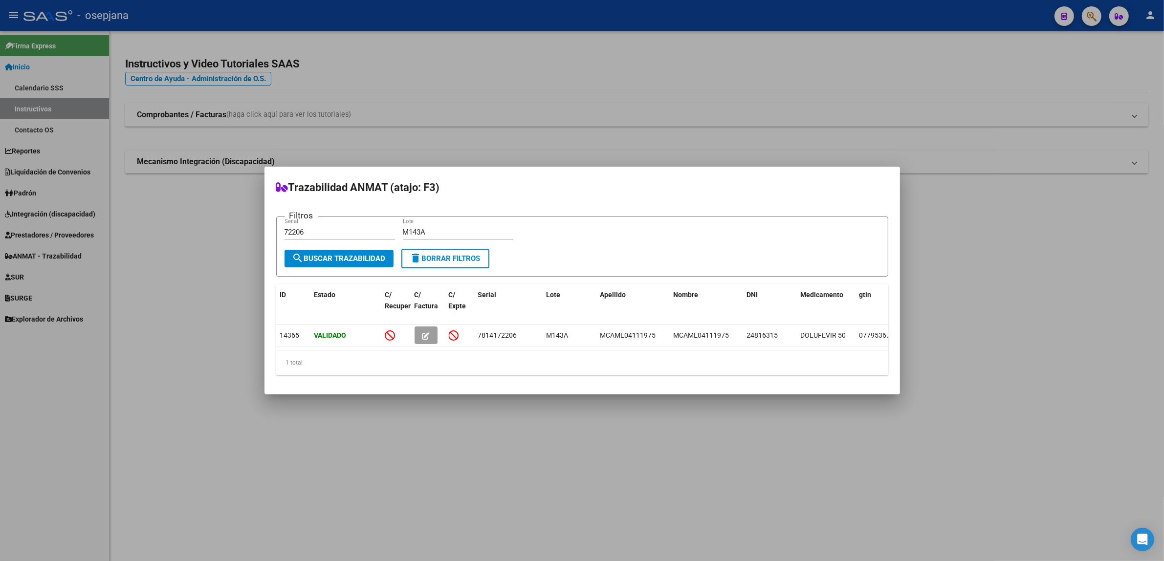
click at [455, 258] on span "delete Borrar Filtros" at bounding box center [445, 258] width 70 height 9
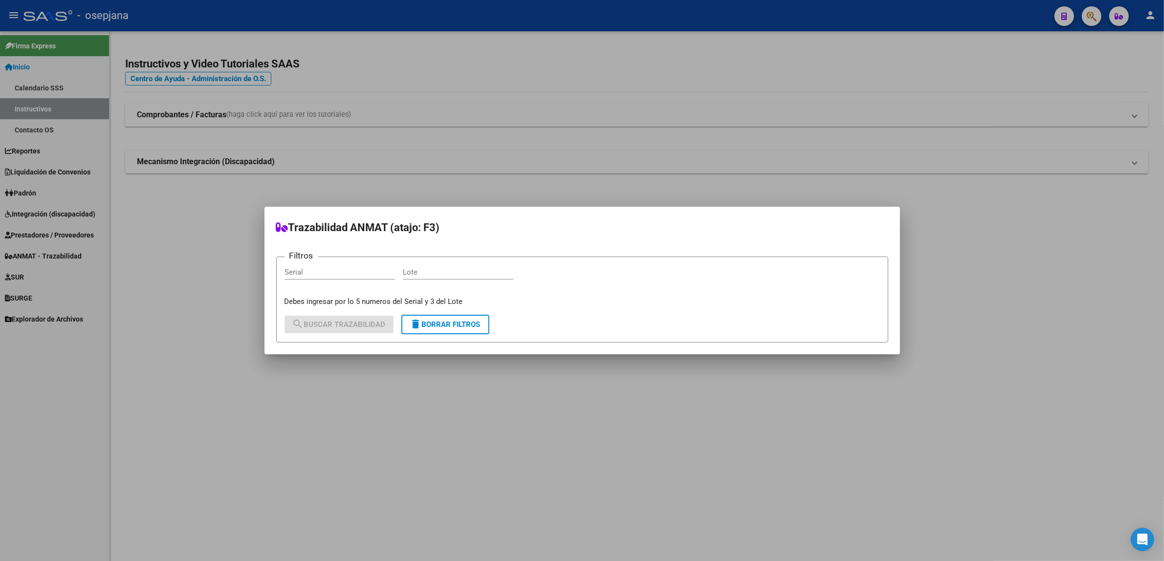
click at [311, 274] on input "Serial" at bounding box center [339, 272] width 110 height 9
type input "02208"
click at [461, 274] on input "Lote" at bounding box center [458, 272] width 110 height 9
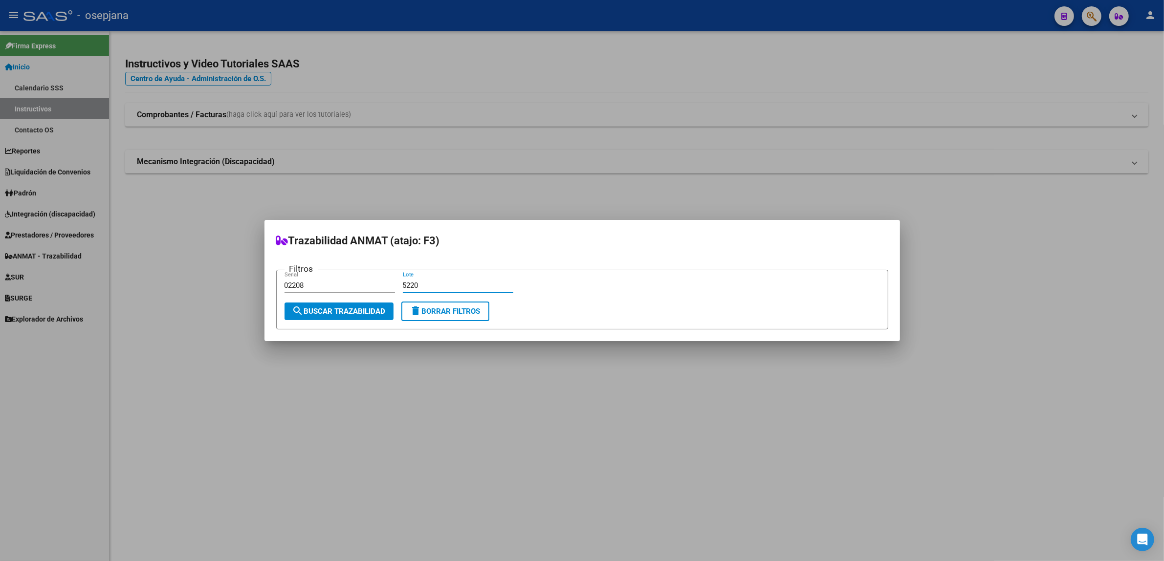
type input "5220"
click at [379, 305] on button "search Buscar Trazabilidad" at bounding box center [338, 312] width 109 height 18
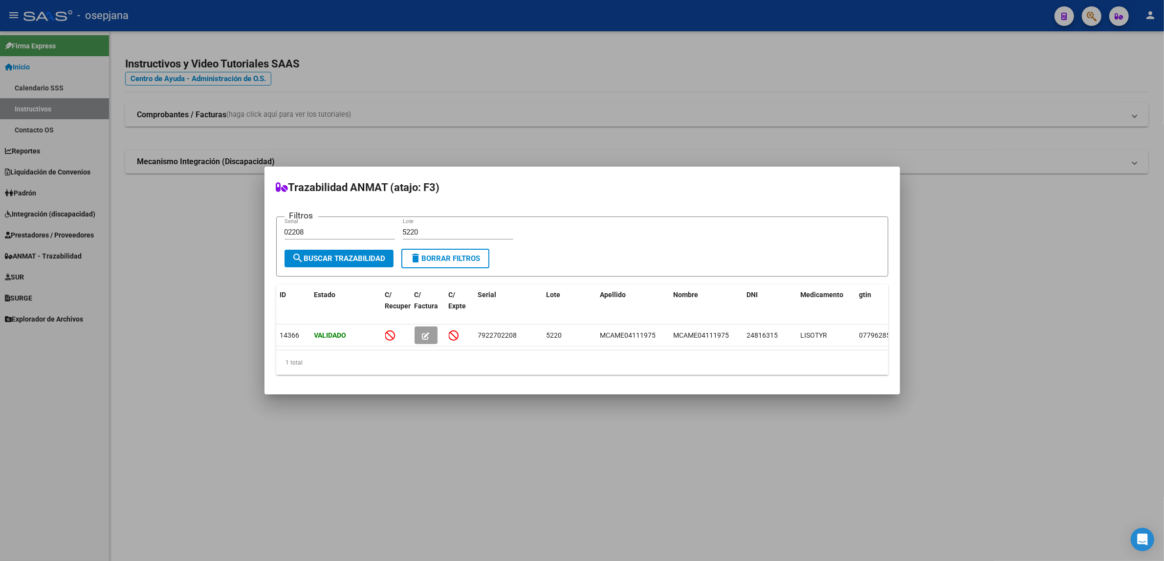
click at [461, 260] on button "delete Borrar Filtros" at bounding box center [445, 259] width 88 height 20
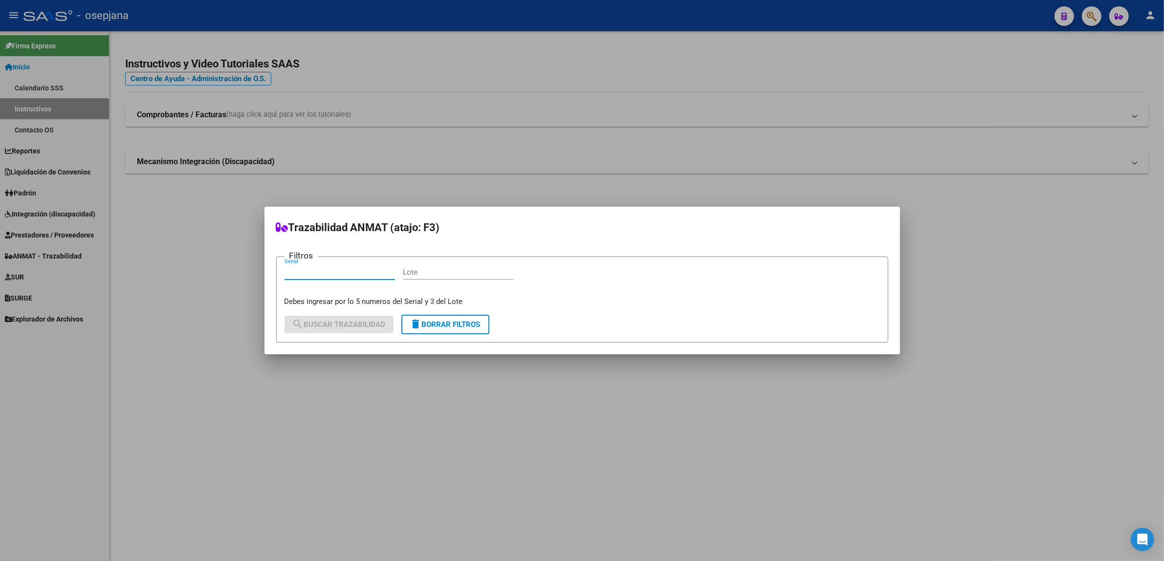
click at [330, 270] on input "Serial" at bounding box center [339, 272] width 110 height 9
type input "757402"
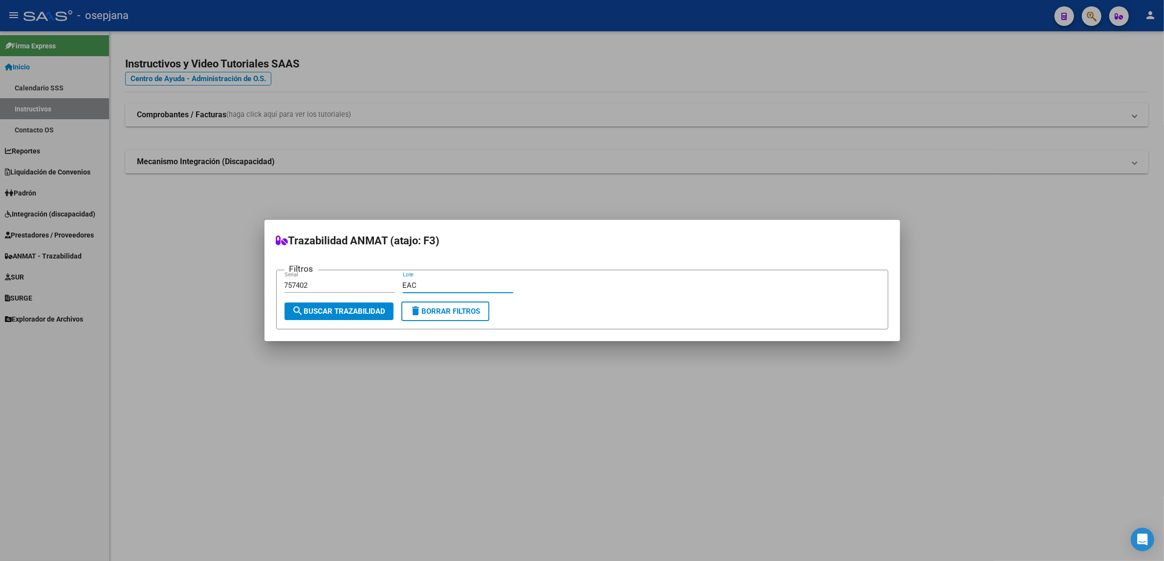
type input "EAC"
click at [370, 319] on button "search Buscar Trazabilidad" at bounding box center [338, 312] width 109 height 18
